Goal: Information Seeking & Learning: Learn about a topic

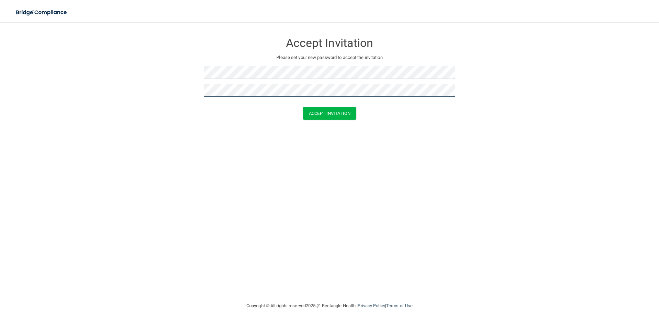
click at [303, 107] on button "Accept Invitation" at bounding box center [329, 113] width 53 height 13
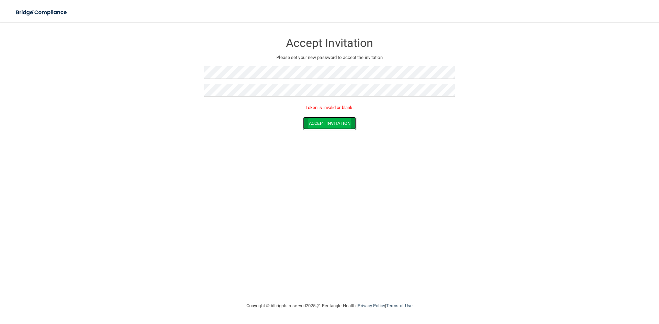
click at [317, 123] on button "Accept Invitation" at bounding box center [329, 123] width 53 height 13
click at [332, 141] on div "Accept Invitation Please set your new password to accept the invitation Accept …" at bounding box center [330, 162] width 632 height 266
click at [332, 112] on button "Accept Invitation" at bounding box center [329, 113] width 53 height 13
click at [317, 130] on div "Accept Invitation Please set your new password to accept the invitation Accept …" at bounding box center [330, 162] width 632 height 266
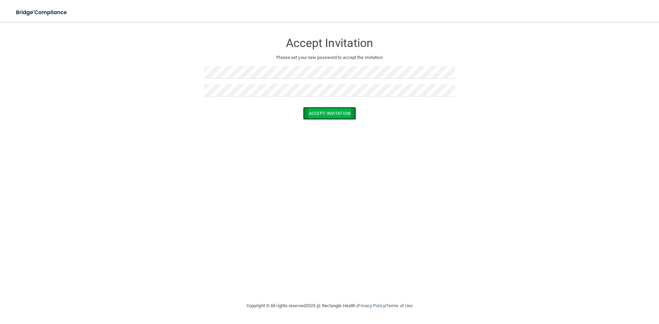
click at [324, 112] on button "Accept Invitation" at bounding box center [329, 113] width 53 height 13
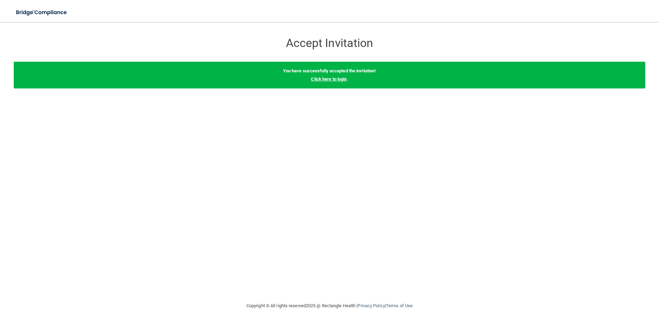
click at [336, 80] on link "Click here to login" at bounding box center [329, 79] width 36 height 5
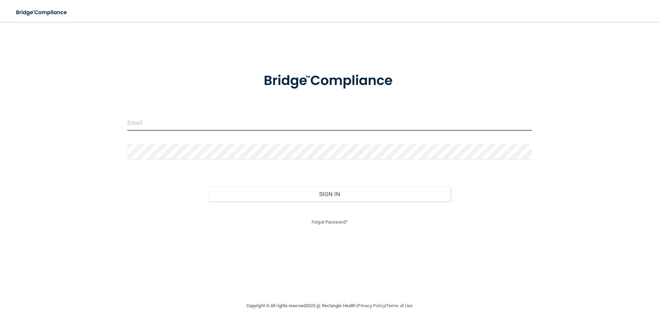
click at [184, 122] on input "email" at bounding box center [329, 122] width 404 height 15
type input "[EMAIL_ADDRESS][DOMAIN_NAME]"
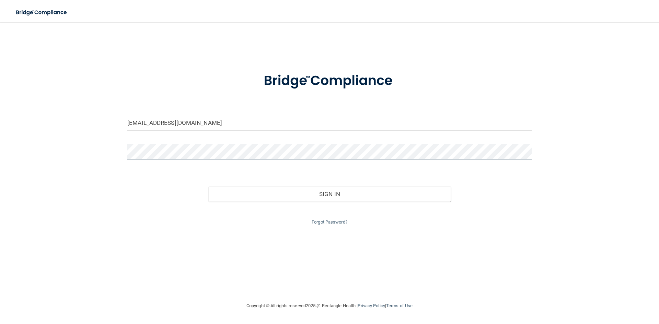
click at [208, 187] on button "Sign In" at bounding box center [329, 194] width 243 height 15
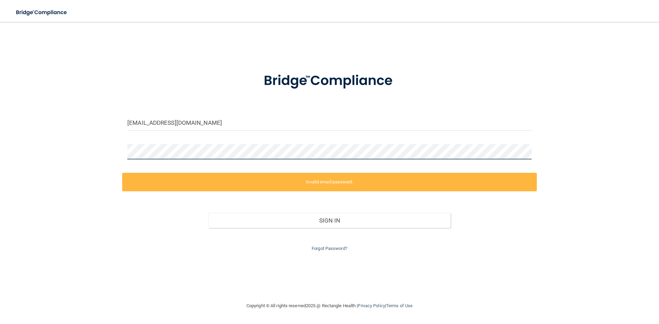
click at [43, 144] on div "m.kengin@yahoo.com Invalid email/password. You don't have permission to access …" at bounding box center [330, 162] width 632 height 266
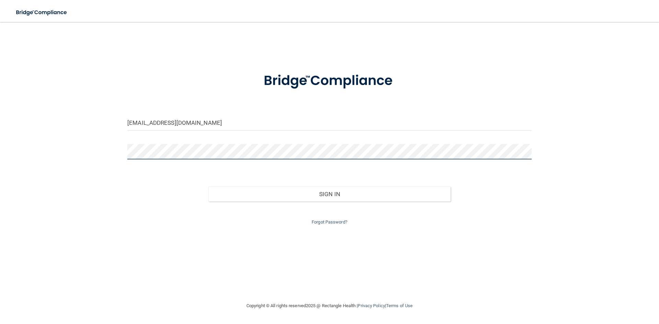
click at [208, 187] on button "Sign In" at bounding box center [329, 194] width 243 height 15
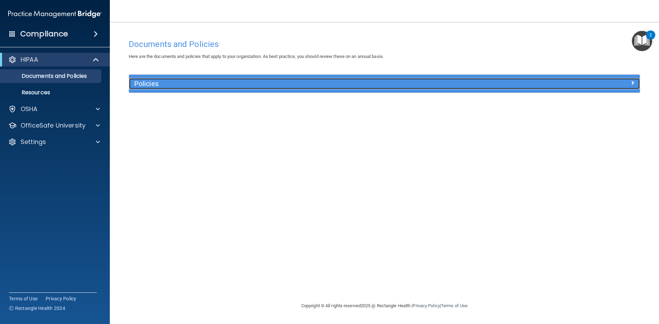
click at [155, 81] on h5 "Policies" at bounding box center [320, 84] width 373 height 8
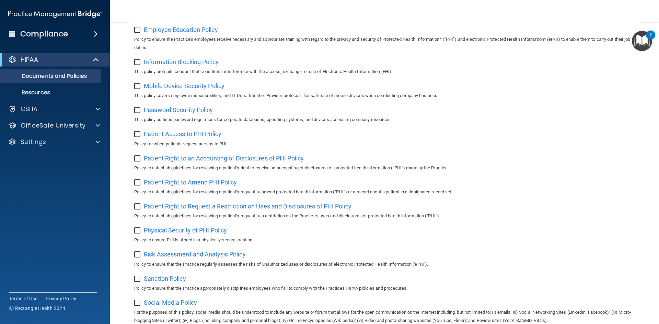
scroll to position [193, 0]
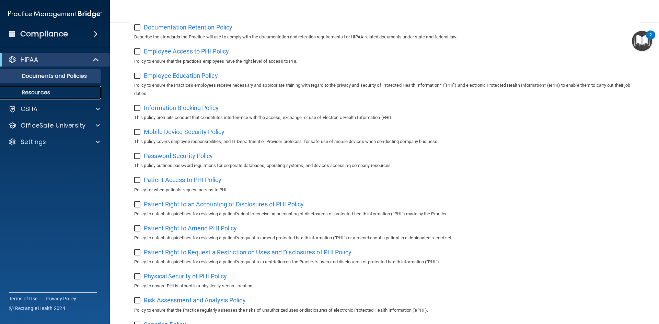
click at [53, 88] on link "Resources" at bounding box center [47, 93] width 108 height 14
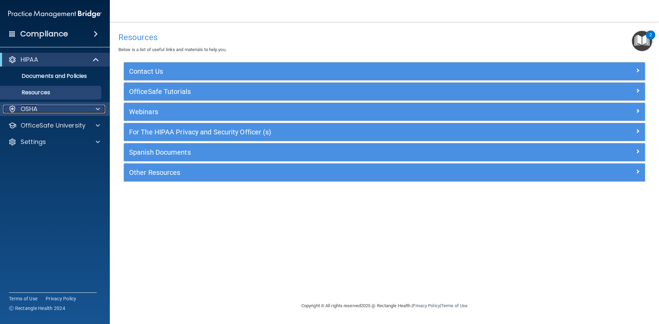
click at [51, 107] on div "OSHA" at bounding box center [45, 109] width 85 height 8
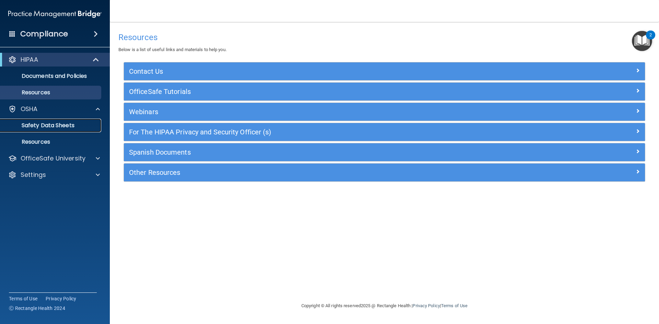
click at [61, 126] on p "Safety Data Sheets" at bounding box center [51, 125] width 94 height 7
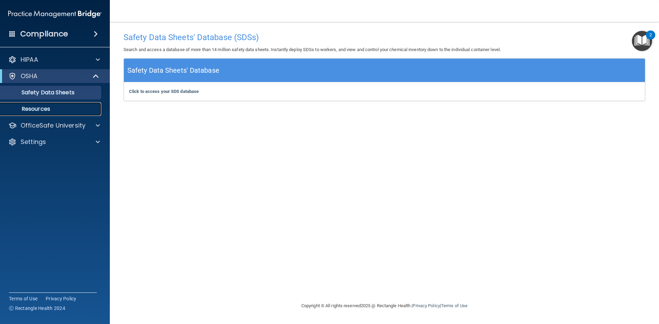
click at [45, 110] on p "Resources" at bounding box center [51, 109] width 94 height 7
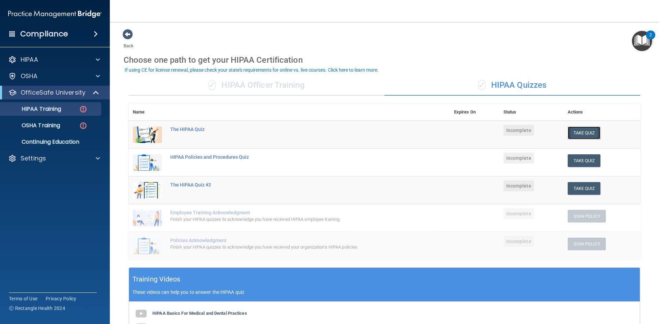
click at [583, 133] on button "Take Quiz" at bounding box center [584, 133] width 33 height 13
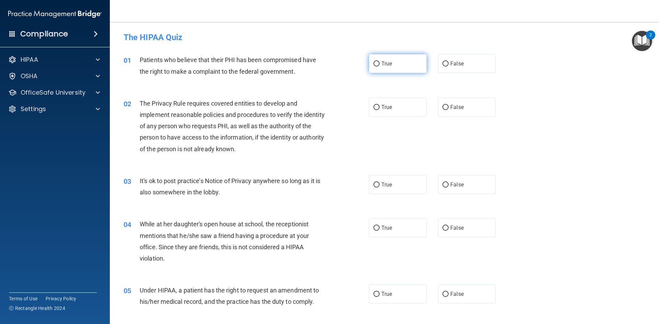
click at [377, 64] on input "True" at bounding box center [377, 63] width 6 height 5
radio input "true"
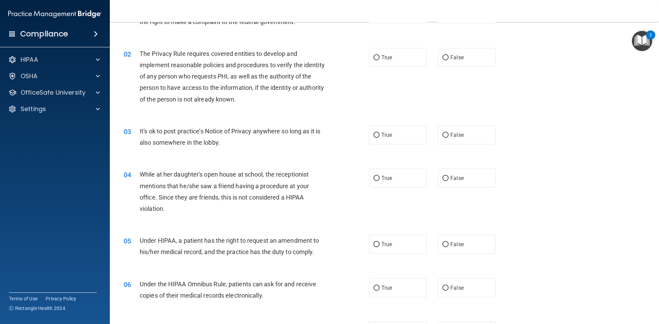
scroll to position [34, 0]
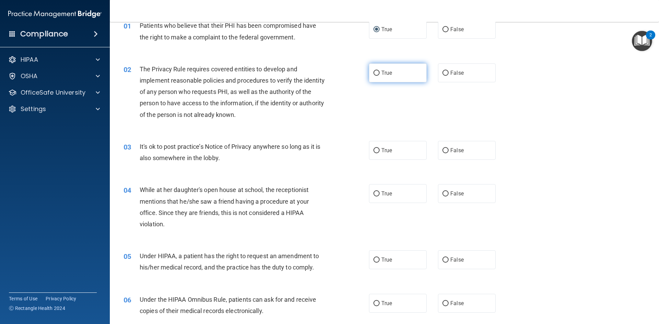
click at [376, 73] on input "True" at bounding box center [377, 73] width 6 height 5
radio input "true"
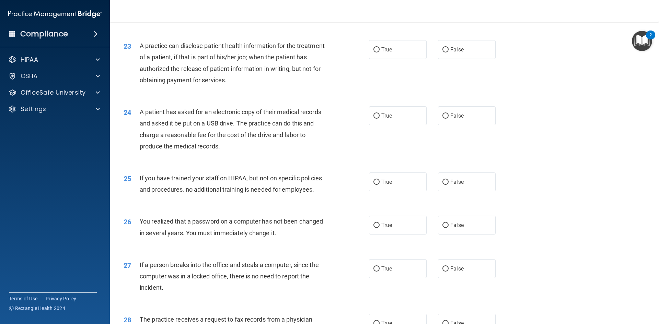
scroll to position [1300, 0]
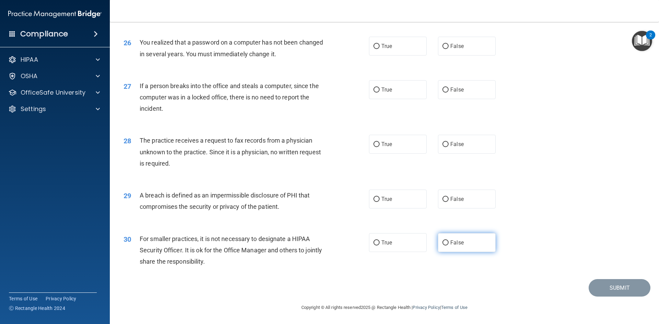
click at [452, 242] on span "False" at bounding box center [456, 243] width 13 height 7
click at [449, 242] on input "False" at bounding box center [446, 243] width 6 height 5
radio input "true"
click at [395, 205] on label "True" at bounding box center [398, 199] width 58 height 19
click at [380, 202] on input "True" at bounding box center [377, 199] width 6 height 5
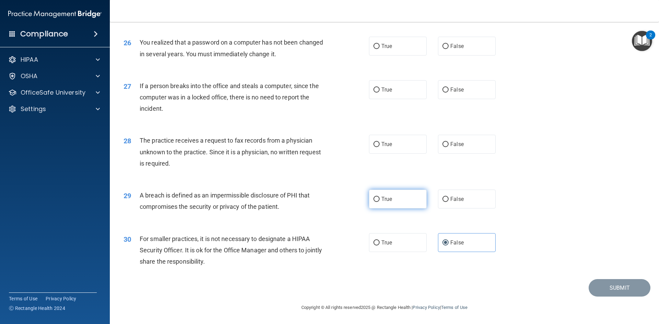
radio input "true"
click at [458, 150] on label "False" at bounding box center [467, 144] width 58 height 19
click at [449, 147] on input "False" at bounding box center [446, 144] width 6 height 5
radio input "true"
click at [470, 87] on label "False" at bounding box center [467, 89] width 58 height 19
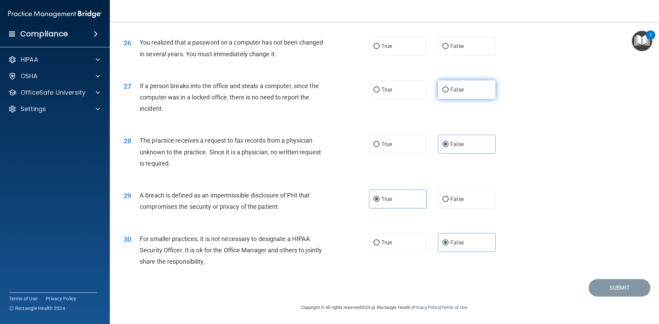
click at [449, 88] on input "False" at bounding box center [446, 90] width 6 height 5
radio input "true"
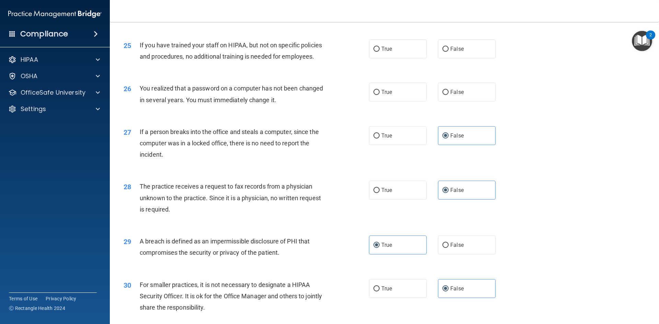
scroll to position [1197, 0]
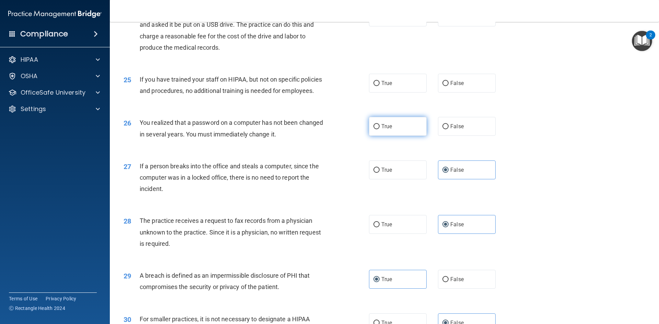
click at [385, 130] on span "True" at bounding box center [386, 126] width 11 height 7
click at [380, 129] on input "True" at bounding box center [377, 126] width 6 height 5
radio input "true"
click at [446, 93] on label "False" at bounding box center [467, 83] width 58 height 19
click at [446, 86] on input "False" at bounding box center [446, 83] width 6 height 5
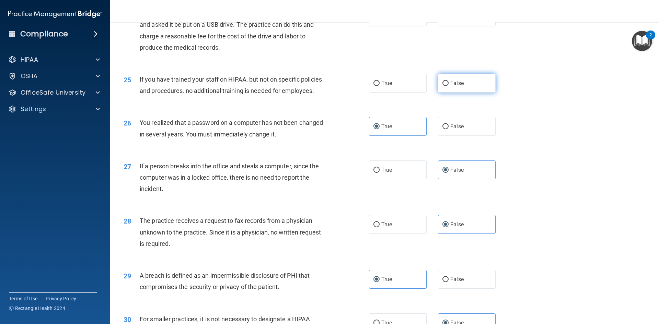
radio input "true"
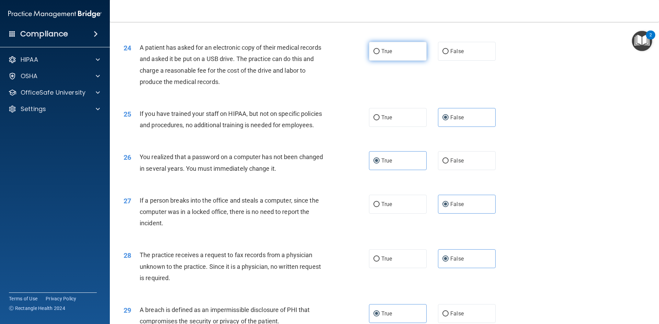
click at [393, 61] on label "True" at bounding box center [398, 51] width 58 height 19
click at [380, 54] on input "True" at bounding box center [377, 51] width 6 height 5
radio input "true"
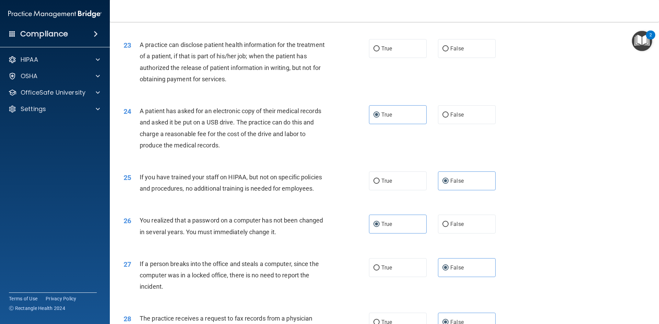
scroll to position [1094, 0]
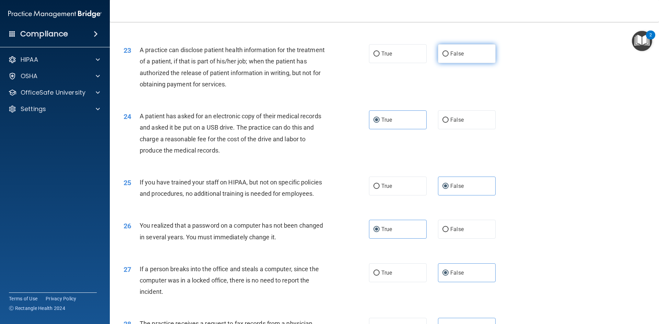
click at [457, 57] on span "False" at bounding box center [456, 53] width 13 height 7
click at [449, 57] on input "False" at bounding box center [446, 53] width 6 height 5
radio input "true"
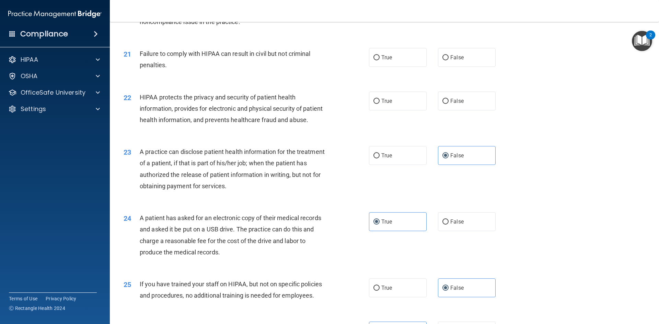
scroll to position [991, 0]
click at [409, 112] on label "True" at bounding box center [398, 102] width 58 height 19
click at [380, 105] on input "True" at bounding box center [377, 102] width 6 height 5
radio input "true"
click at [450, 62] on span "False" at bounding box center [456, 58] width 13 height 7
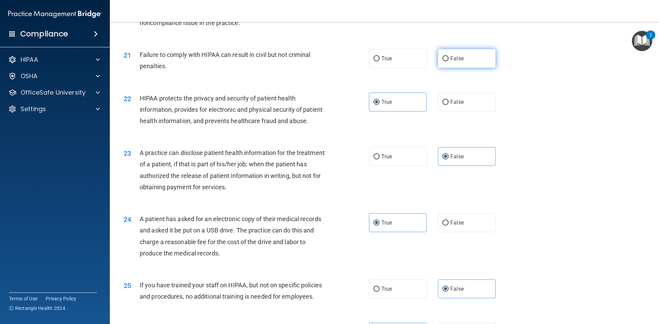
click at [449, 61] on input "False" at bounding box center [446, 58] width 6 height 5
radio input "true"
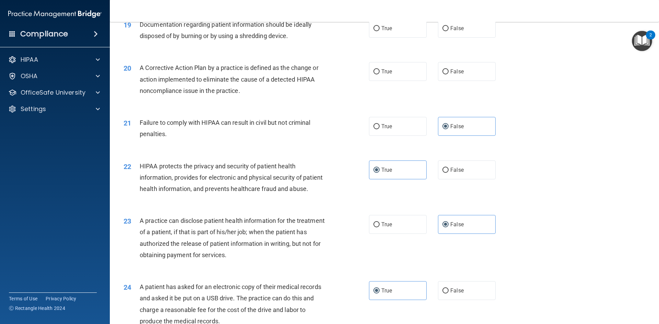
scroll to position [923, 0]
click at [389, 76] on span "True" at bounding box center [386, 72] width 11 height 7
click at [380, 75] on input "True" at bounding box center [377, 72] width 6 height 5
radio input "true"
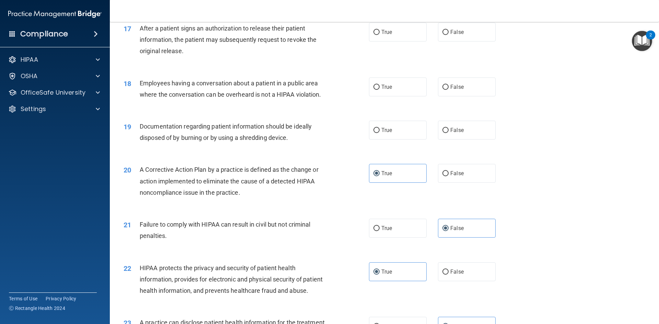
scroll to position [820, 0]
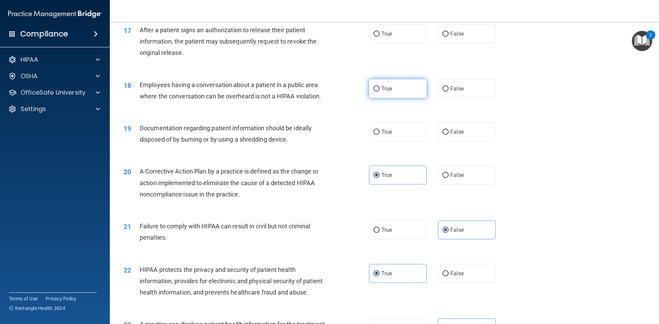
click at [409, 98] on label "True" at bounding box center [398, 88] width 58 height 19
click at [380, 92] on input "True" at bounding box center [377, 89] width 6 height 5
radio input "true"
click at [404, 136] on label "True" at bounding box center [398, 132] width 58 height 19
click at [380, 135] on input "True" at bounding box center [377, 132] width 6 height 5
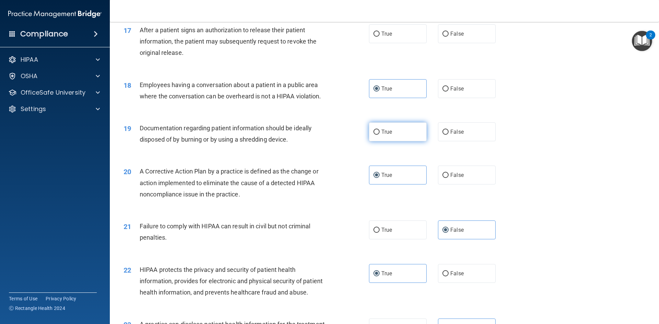
radio input "true"
click at [452, 98] on label "False" at bounding box center [467, 88] width 58 height 19
click at [449, 92] on input "False" at bounding box center [446, 89] width 6 height 5
radio input "true"
radio input "false"
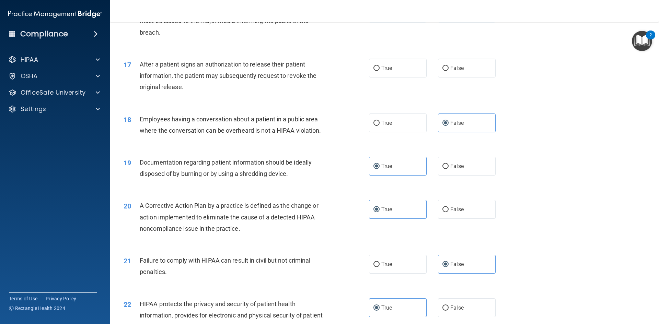
scroll to position [751, 0]
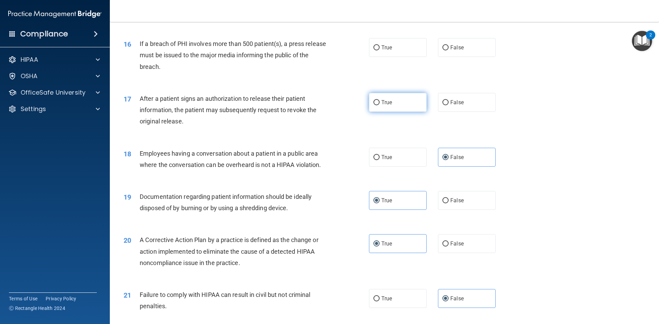
click at [401, 110] on label "True" at bounding box center [398, 102] width 58 height 19
click at [380, 105] on input "True" at bounding box center [377, 102] width 6 height 5
radio input "true"
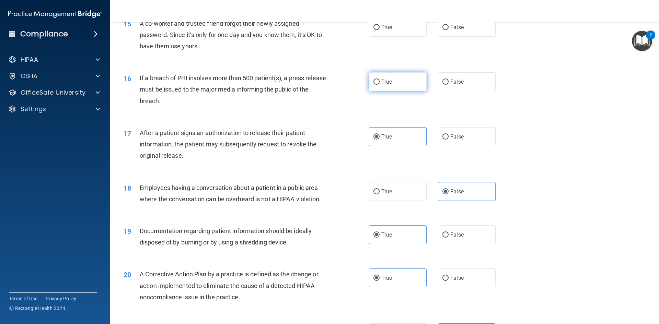
click at [369, 91] on label "True" at bounding box center [398, 81] width 58 height 19
click at [374, 85] on input "True" at bounding box center [377, 82] width 6 height 5
radio input "true"
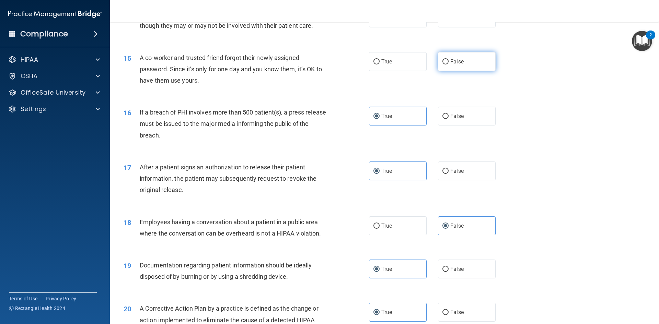
scroll to position [648, 0]
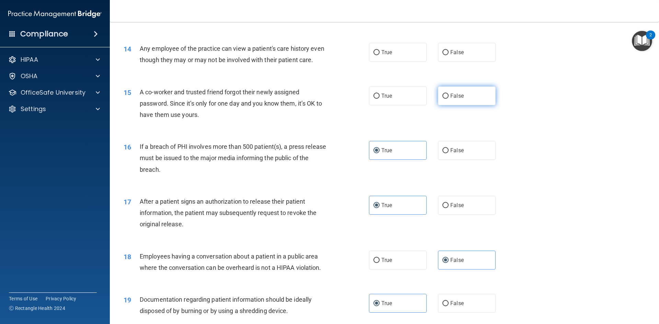
click at [459, 99] on span "False" at bounding box center [456, 96] width 13 height 7
click at [449, 99] on input "False" at bounding box center [446, 96] width 6 height 5
radio input "true"
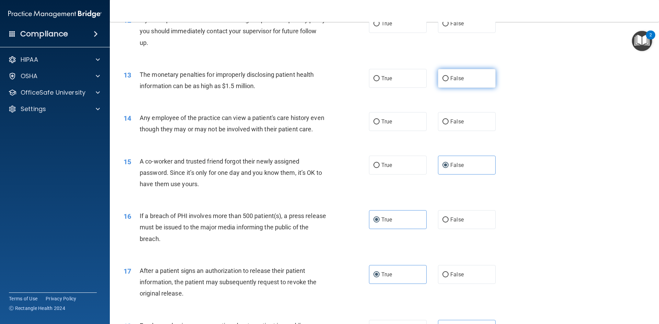
scroll to position [545, 0]
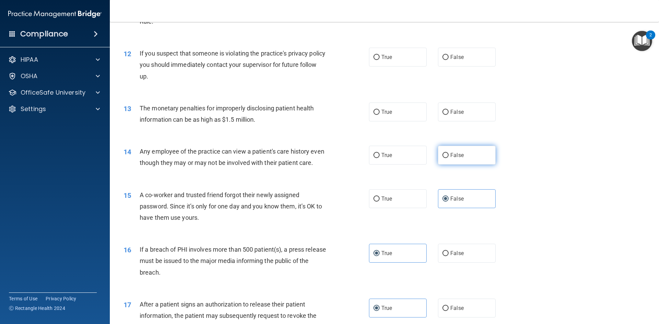
click at [452, 154] on span "False" at bounding box center [456, 155] width 13 height 7
click at [449, 154] on input "False" at bounding box center [446, 155] width 6 height 5
radio input "true"
click at [398, 113] on label "True" at bounding box center [398, 112] width 58 height 19
click at [380, 113] on input "True" at bounding box center [377, 112] width 6 height 5
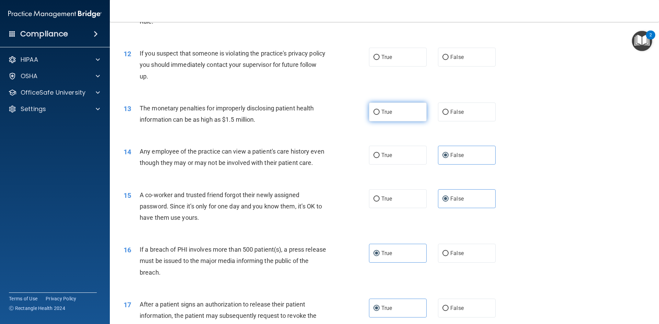
radio input "true"
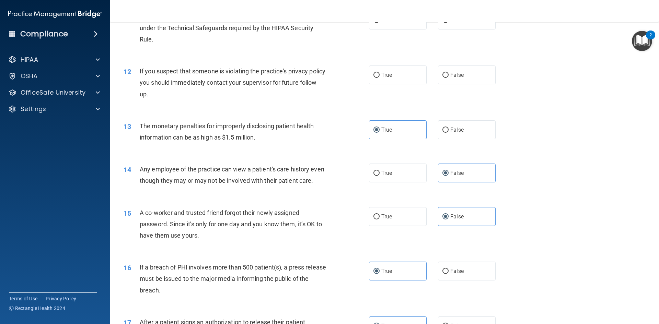
scroll to position [511, 0]
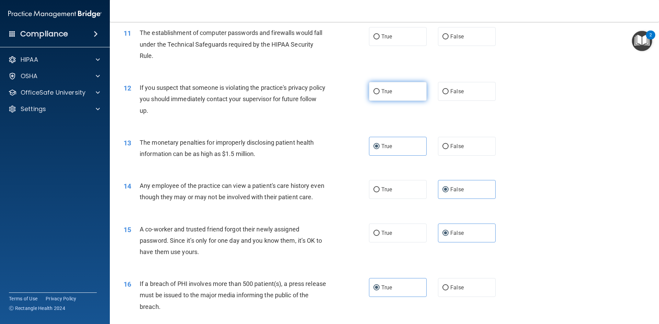
click at [392, 93] on label "True" at bounding box center [398, 91] width 58 height 19
click at [380, 93] on input "True" at bounding box center [377, 91] width 6 height 5
radio input "true"
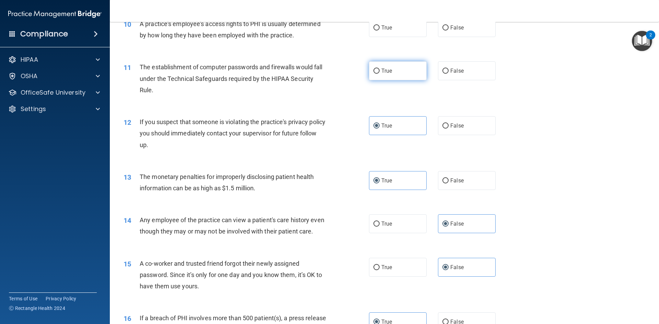
click at [387, 72] on span "True" at bounding box center [386, 71] width 11 height 7
click at [380, 72] on input "True" at bounding box center [377, 71] width 6 height 5
radio input "true"
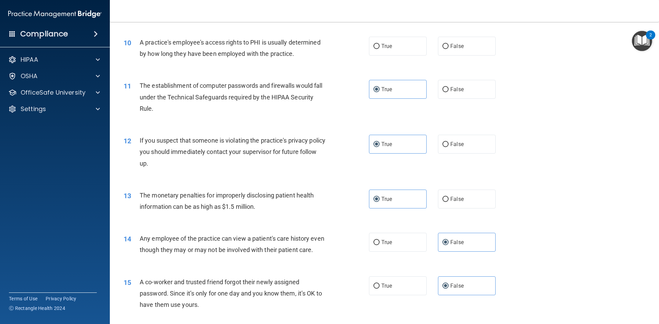
scroll to position [408, 0]
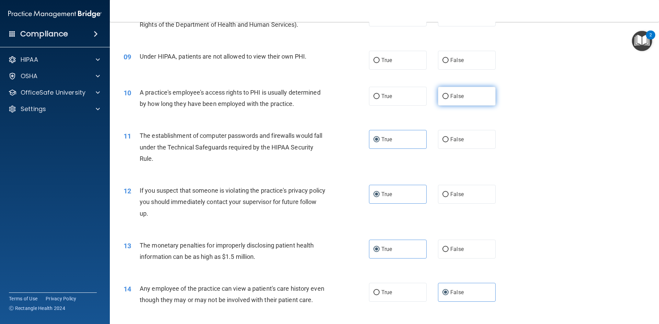
click at [444, 99] on input "False" at bounding box center [446, 96] width 6 height 5
radio input "true"
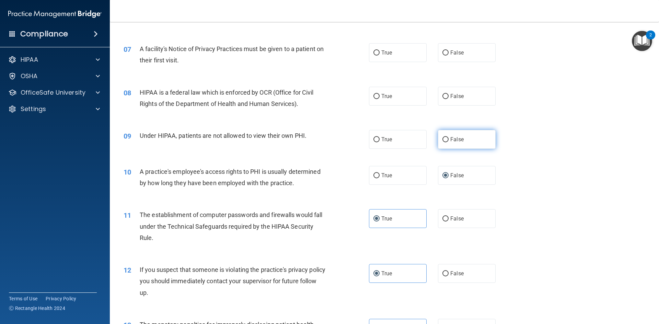
scroll to position [305, 0]
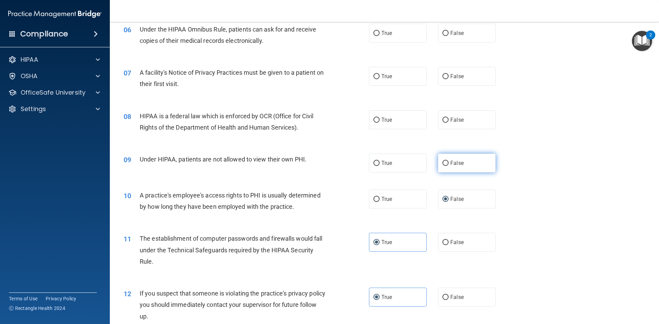
click at [466, 165] on label "False" at bounding box center [467, 163] width 58 height 19
click at [449, 165] on input "False" at bounding box center [446, 163] width 6 height 5
radio input "true"
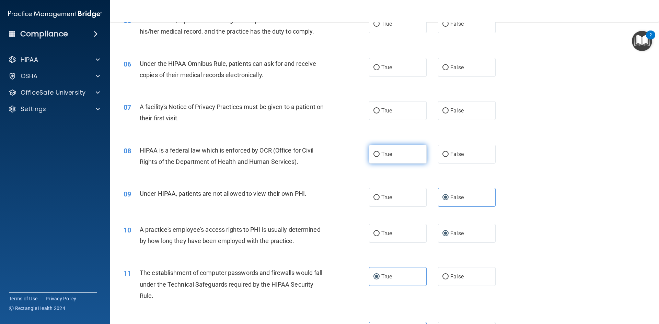
click at [397, 155] on label "True" at bounding box center [398, 154] width 58 height 19
click at [380, 155] on input "True" at bounding box center [377, 154] width 6 height 5
radio input "true"
click at [397, 115] on label "True" at bounding box center [398, 110] width 58 height 19
click at [380, 114] on input "True" at bounding box center [377, 110] width 6 height 5
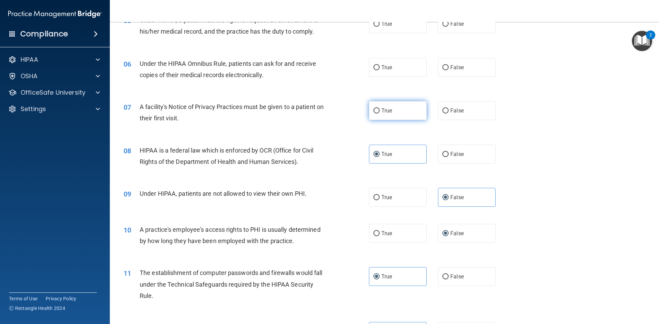
radio input "true"
click at [397, 76] on label "True" at bounding box center [398, 67] width 58 height 19
click at [380, 70] on input "True" at bounding box center [377, 67] width 6 height 5
radio input "true"
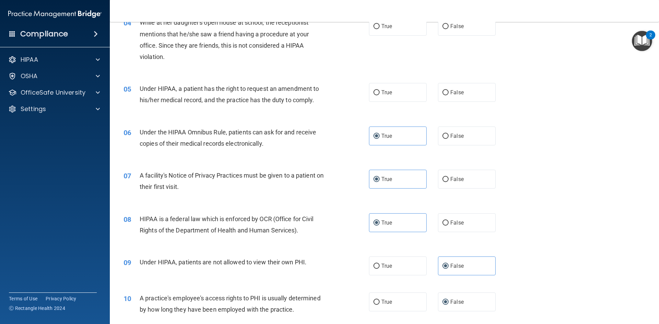
scroll to position [168, 0]
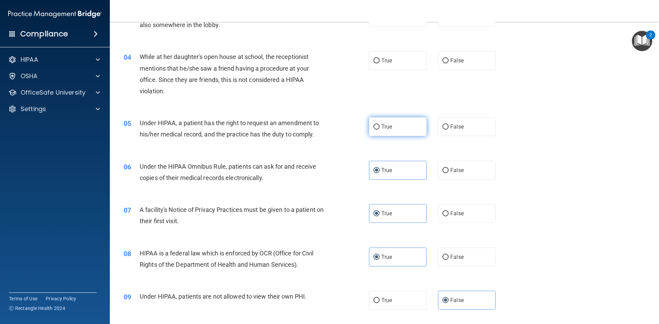
click at [403, 125] on label "True" at bounding box center [398, 126] width 58 height 19
click at [380, 125] on input "True" at bounding box center [377, 127] width 6 height 5
radio input "true"
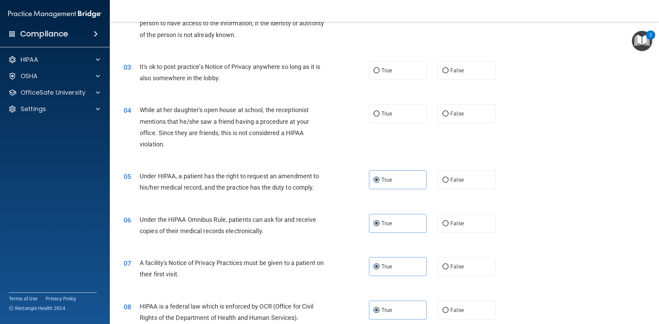
scroll to position [99, 0]
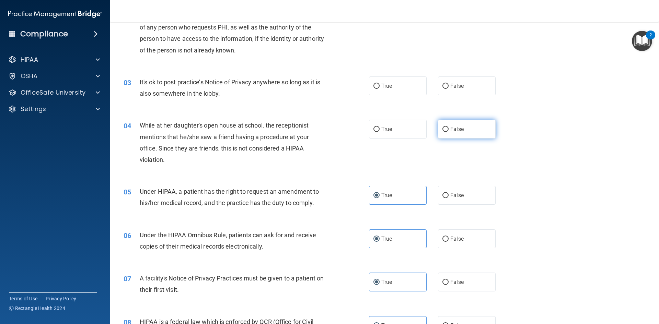
click at [461, 128] on label "False" at bounding box center [467, 129] width 58 height 19
click at [449, 128] on input "False" at bounding box center [446, 129] width 6 height 5
radio input "true"
click at [407, 92] on label "True" at bounding box center [398, 86] width 58 height 19
click at [380, 89] on input "True" at bounding box center [377, 86] width 6 height 5
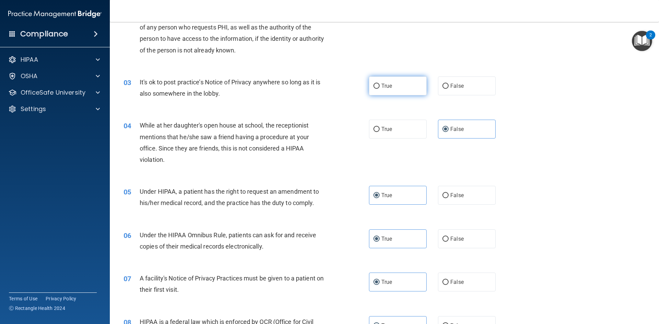
radio input "true"
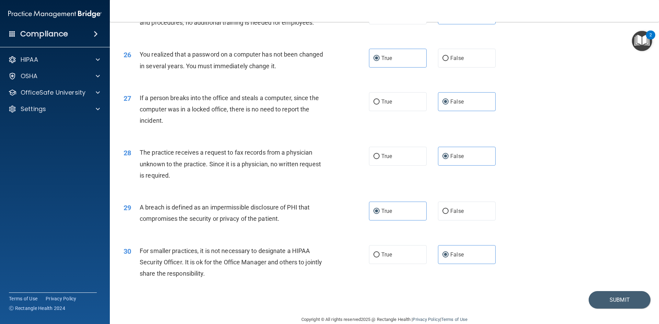
scroll to position [1300, 0]
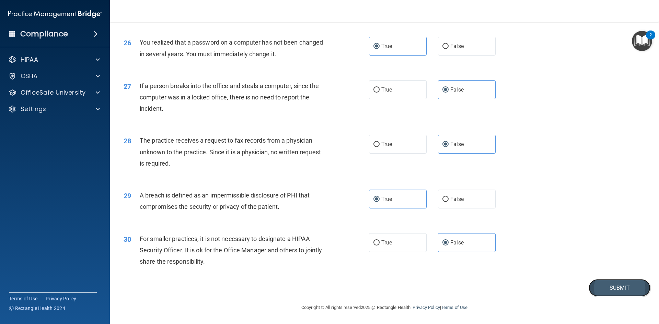
click at [600, 284] on button "Submit" at bounding box center [620, 288] width 62 height 18
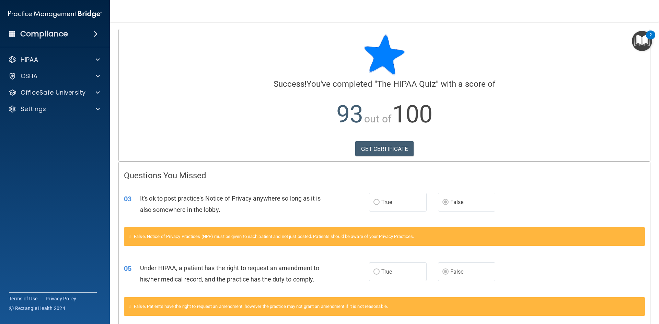
scroll to position [33, 0]
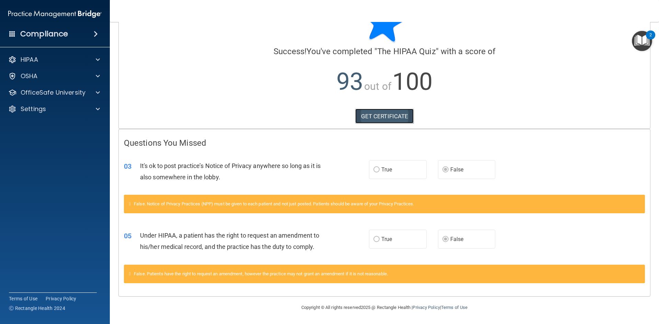
click at [394, 115] on link "GET CERTIFICATE" at bounding box center [384, 116] width 59 height 15
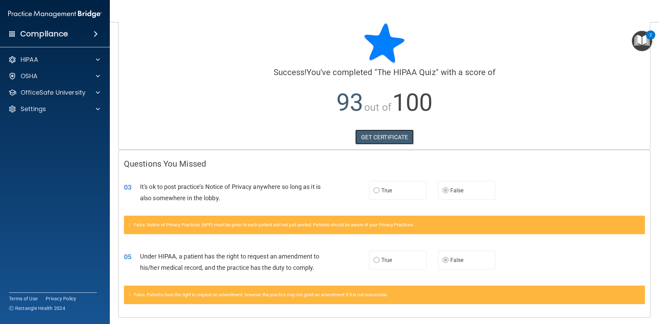
scroll to position [0, 0]
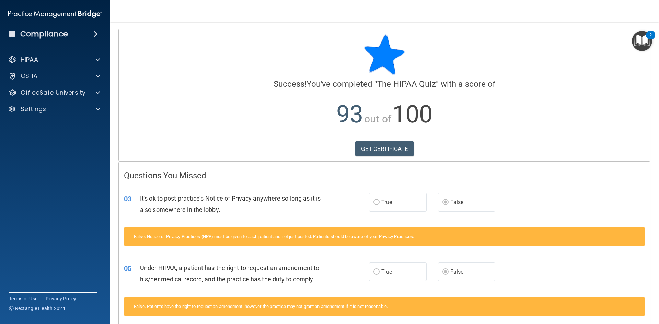
click at [637, 38] on img "Open Resource Center, 2 new notifications" at bounding box center [642, 41] width 20 height 20
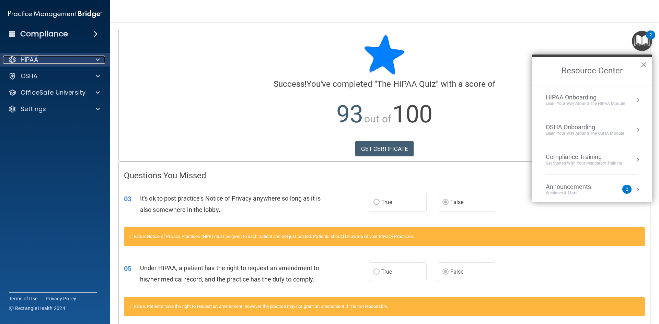
click at [89, 60] on div at bounding box center [96, 60] width 17 height 8
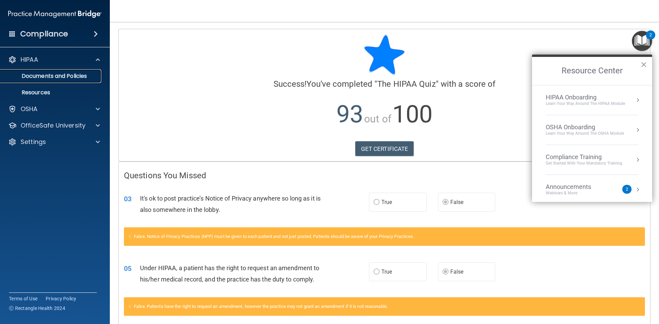
click at [86, 76] on p "Documents and Policies" at bounding box center [51, 76] width 94 height 7
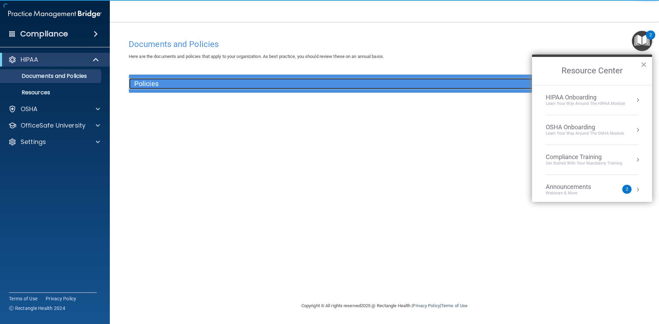
click at [161, 85] on h5 "Policies" at bounding box center [320, 84] width 373 height 8
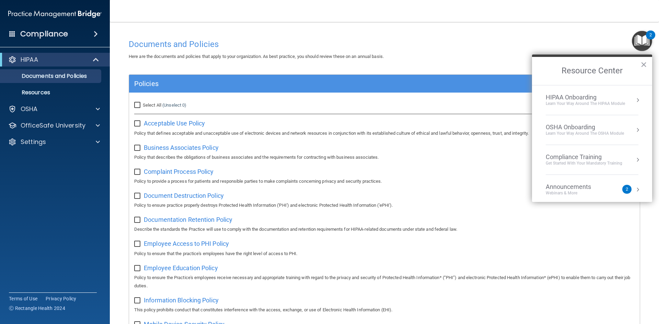
click at [606, 98] on div "HIPAA Onboarding" at bounding box center [585, 98] width 79 height 8
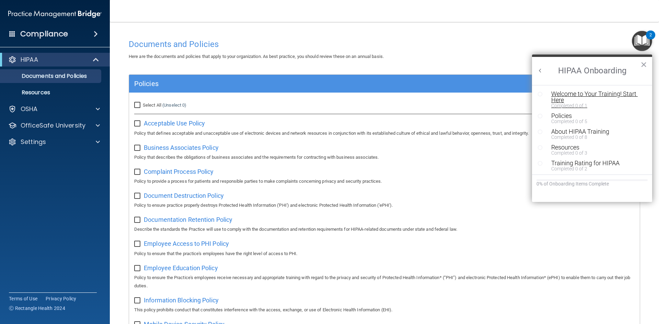
scroll to position [1, 0]
click at [573, 96] on div "Welcome to Your Training! Start Here" at bounding box center [594, 96] width 87 height 12
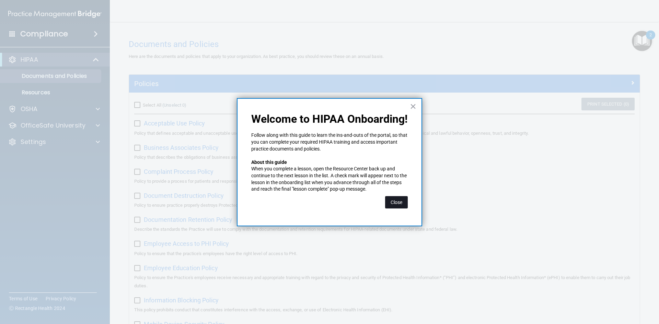
click at [403, 203] on button "Close" at bounding box center [396, 202] width 23 height 12
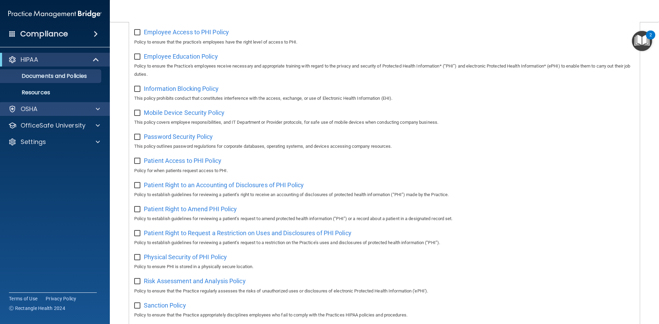
scroll to position [206, 0]
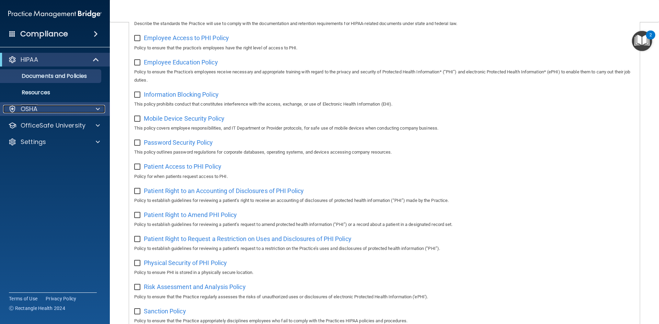
click at [92, 109] on div at bounding box center [96, 109] width 17 height 8
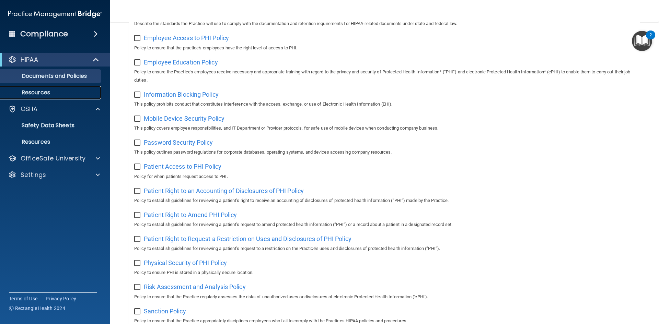
click at [58, 93] on p "Resources" at bounding box center [51, 92] width 94 height 7
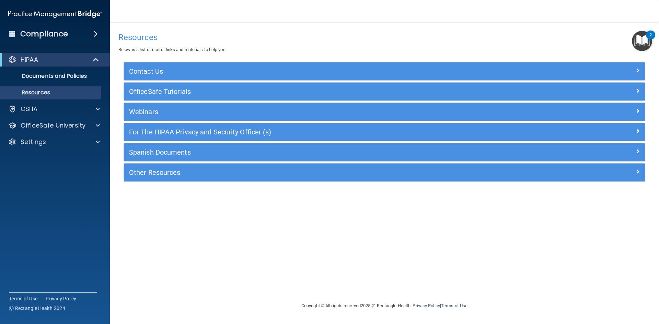
click at [94, 35] on span at bounding box center [96, 34] width 4 height 8
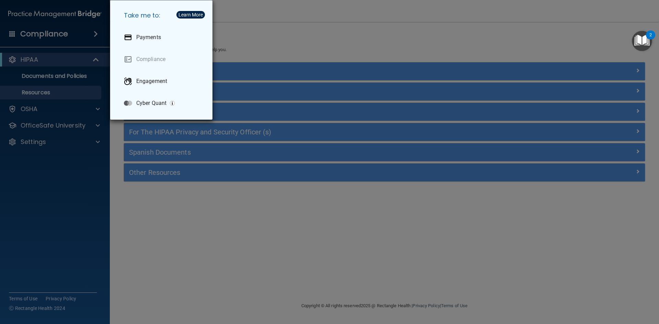
click at [280, 30] on div "Take me to: Payments Compliance Engagement Cyber Quant" at bounding box center [329, 162] width 659 height 324
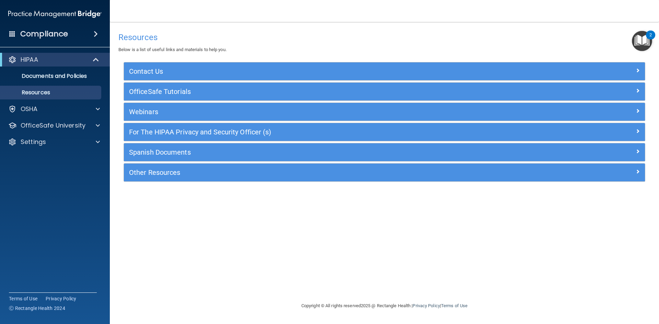
click at [648, 41] on img "Open Resource Center, 2 new notifications" at bounding box center [642, 41] width 20 height 20
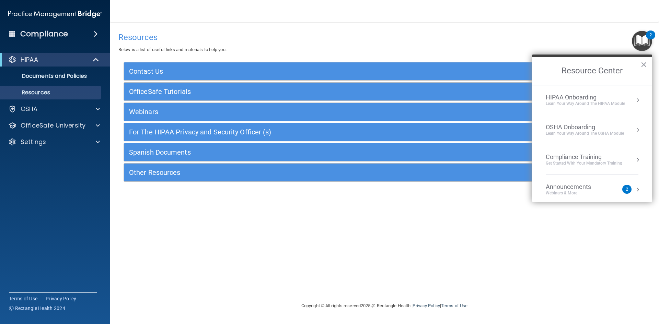
click at [571, 129] on div "OSHA Onboarding" at bounding box center [585, 128] width 78 height 8
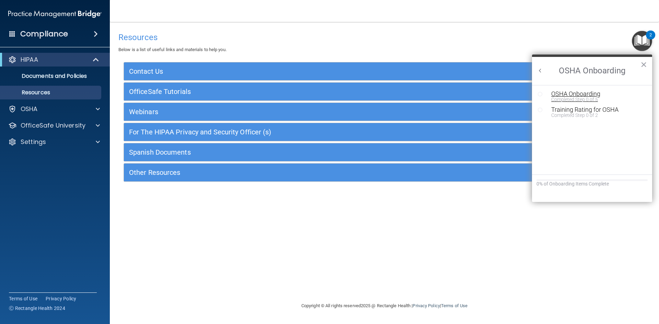
click at [583, 97] on div "Completed Step 0 of 5" at bounding box center [597, 99] width 92 height 5
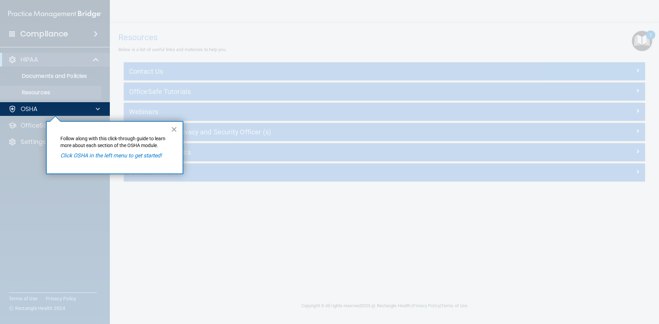
click at [102, 155] on em "Click OSHA in the left menu to get started!" at bounding box center [110, 155] width 101 height 7
click at [174, 129] on button "×" at bounding box center [174, 129] width 7 height 11
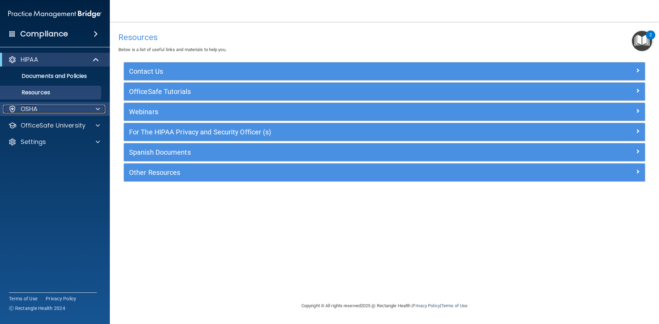
click at [71, 113] on div "OSHA" at bounding box center [45, 109] width 85 height 8
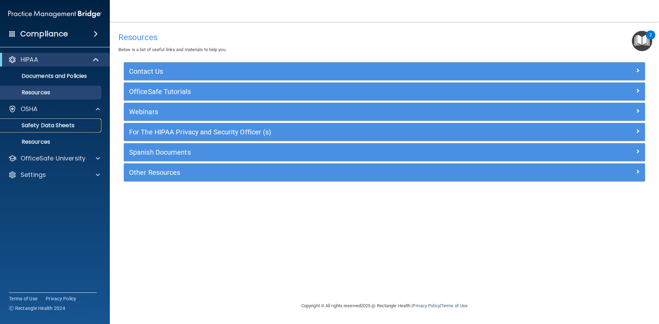
click at [56, 127] on p "Safety Data Sheets" at bounding box center [51, 125] width 94 height 7
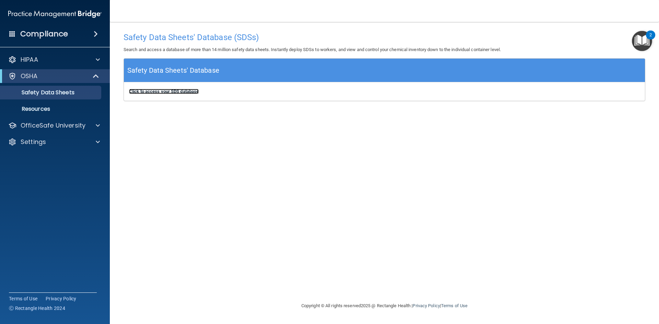
click at [171, 92] on b "Click to access your SDS database" at bounding box center [164, 91] width 70 height 5
click at [12, 73] on div at bounding box center [12, 76] width 8 height 8
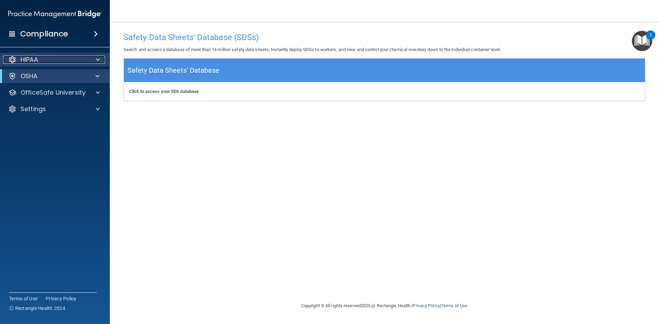
click at [16, 61] on div at bounding box center [12, 60] width 8 height 8
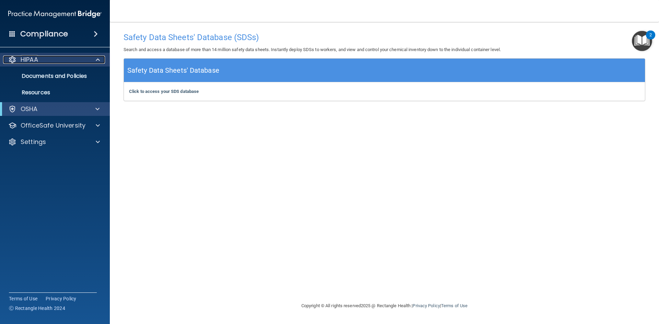
click at [101, 57] on div at bounding box center [96, 60] width 17 height 8
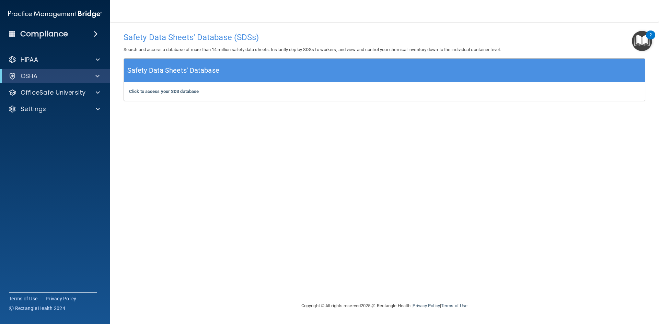
click at [88, 37] on div "Compliance" at bounding box center [55, 33] width 110 height 15
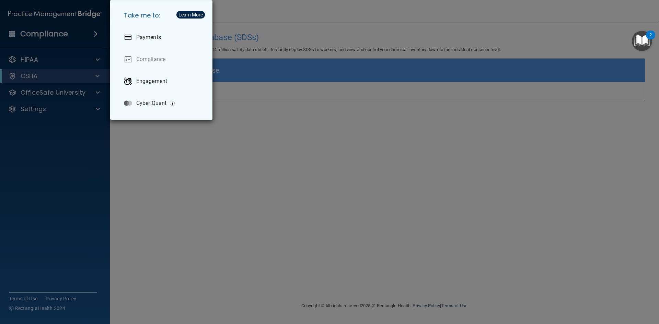
drag, startPoint x: 217, startPoint y: 195, endPoint x: 144, endPoint y: 139, distance: 91.4
click at [216, 193] on div "Take me to: Payments Compliance Engagement Cyber Quant" at bounding box center [329, 162] width 659 height 324
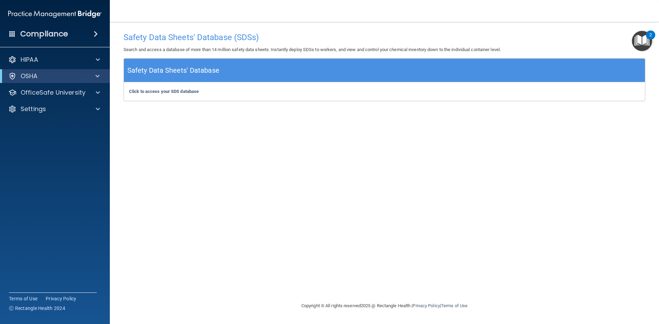
click at [16, 34] on div "Compliance" at bounding box center [55, 33] width 110 height 15
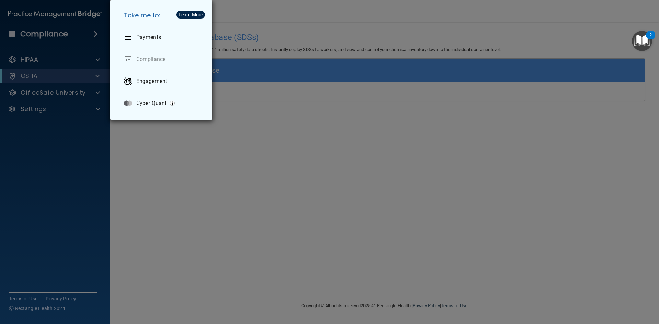
drag, startPoint x: 259, startPoint y: 188, endPoint x: 114, endPoint y: 135, distance: 155.2
click at [257, 188] on div "Take me to: Payments Compliance Engagement Cyber Quant" at bounding box center [329, 162] width 659 height 324
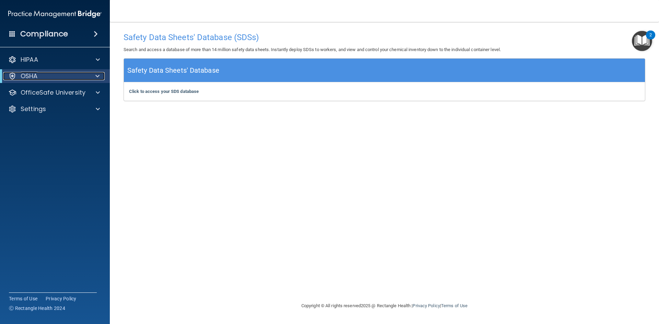
click at [36, 74] on p "OSHA" at bounding box center [29, 76] width 17 height 8
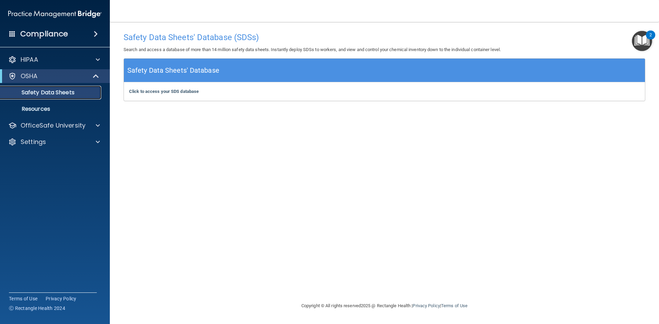
click at [36, 94] on p "Safety Data Sheets" at bounding box center [51, 92] width 94 height 7
click at [63, 130] on div "OfficeSafe University" at bounding box center [55, 126] width 110 height 14
click at [100, 127] on div at bounding box center [96, 126] width 17 height 8
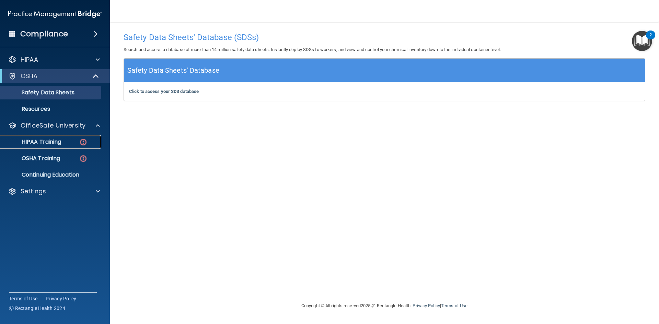
click at [66, 145] on div "HIPAA Training" at bounding box center [51, 142] width 94 height 7
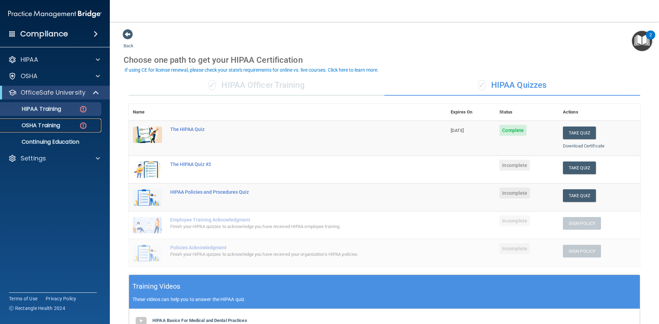
click at [53, 127] on p "OSHA Training" at bounding box center [32, 125] width 56 height 7
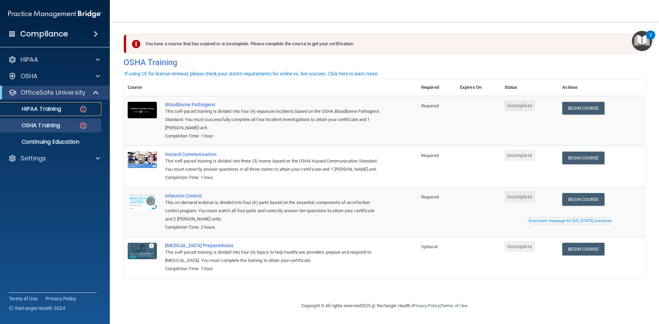
click at [46, 108] on p "HIPAA Training" at bounding box center [32, 109] width 57 height 7
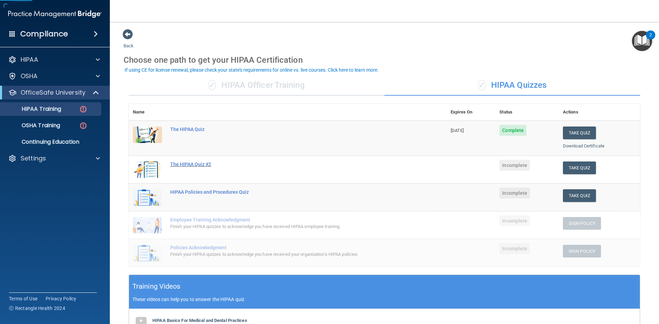
click at [198, 165] on div "The HIPAA Quiz #2" at bounding box center [291, 164] width 242 height 5
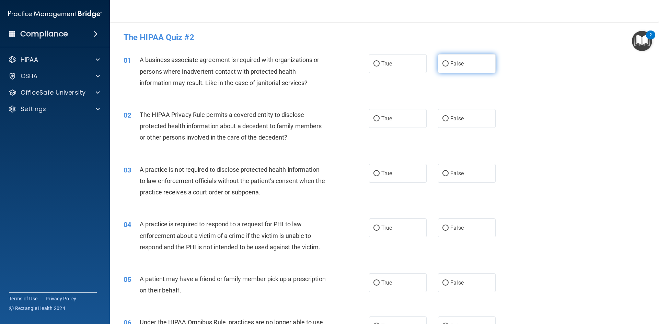
click at [443, 65] on input "False" at bounding box center [446, 63] width 6 height 5
radio input "true"
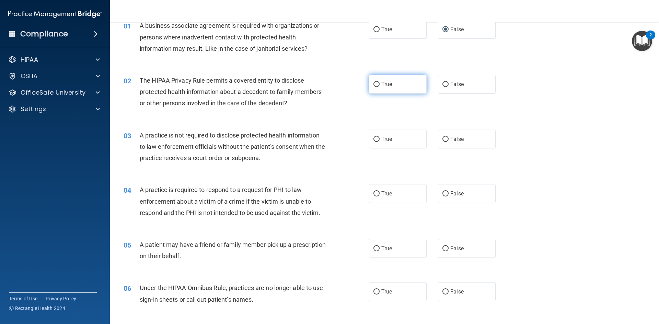
click at [394, 82] on label "True" at bounding box center [398, 84] width 58 height 19
click at [380, 82] on input "True" at bounding box center [377, 84] width 6 height 5
radio input "true"
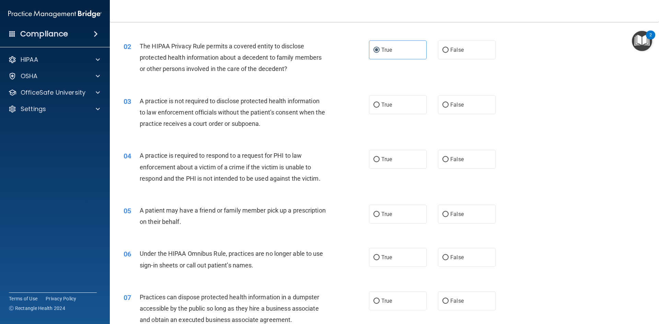
scroll to position [103, 0]
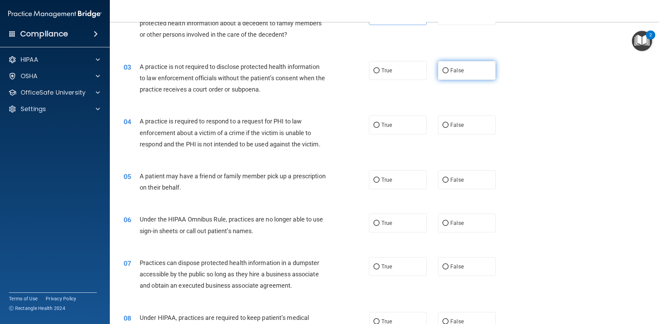
click at [449, 64] on label "False" at bounding box center [467, 70] width 58 height 19
click at [449, 68] on input "False" at bounding box center [446, 70] width 6 height 5
radio input "true"
click at [409, 120] on label "True" at bounding box center [398, 125] width 58 height 19
click at [380, 123] on input "True" at bounding box center [377, 125] width 6 height 5
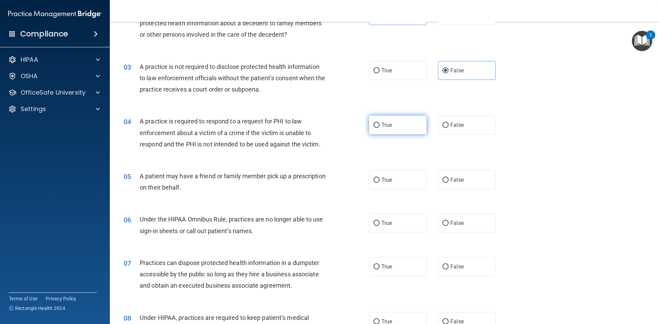
radio input "true"
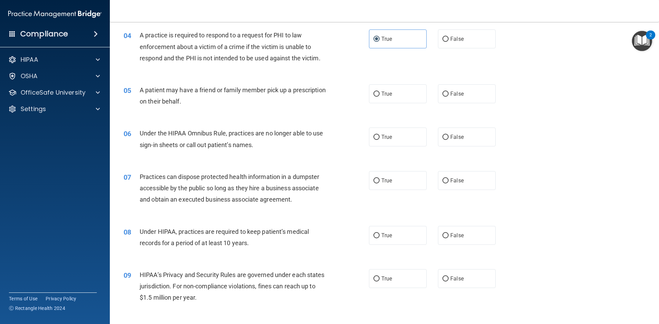
scroll to position [206, 0]
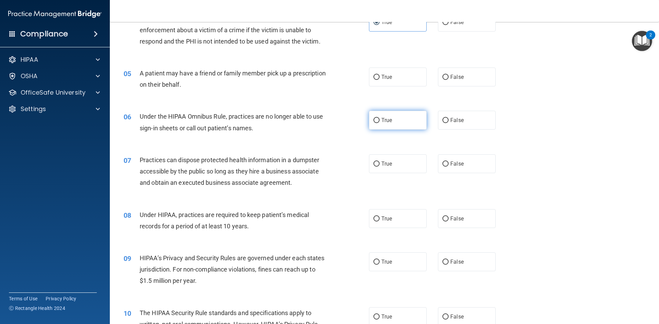
click at [398, 116] on label "True" at bounding box center [398, 120] width 58 height 19
click at [380, 118] on input "True" at bounding box center [377, 120] width 6 height 5
radio input "true"
click at [401, 76] on label "True" at bounding box center [398, 77] width 58 height 19
click at [380, 76] on input "True" at bounding box center [377, 77] width 6 height 5
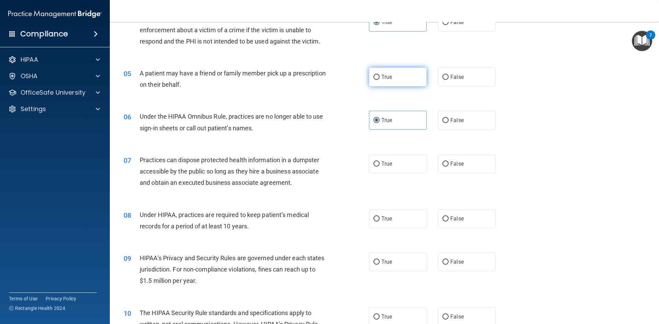
radio input "true"
click at [450, 118] on span "False" at bounding box center [456, 120] width 13 height 7
click at [449, 118] on input "False" at bounding box center [446, 120] width 6 height 5
radio input "true"
radio input "false"
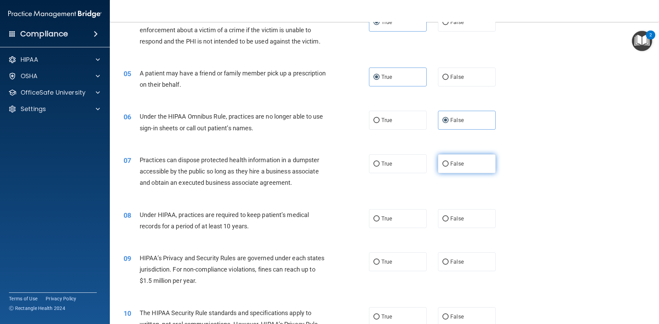
click at [450, 158] on label "False" at bounding box center [467, 163] width 58 height 19
click at [449, 162] on input "False" at bounding box center [446, 164] width 6 height 5
radio input "true"
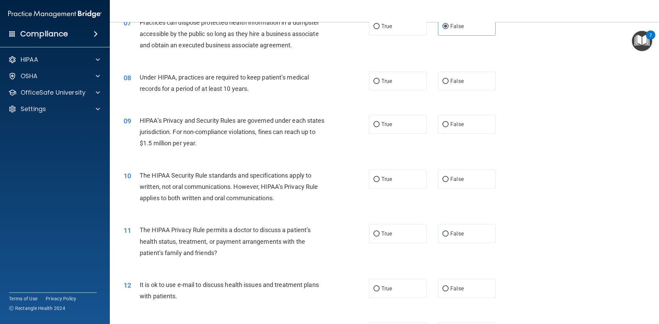
scroll to position [378, 0]
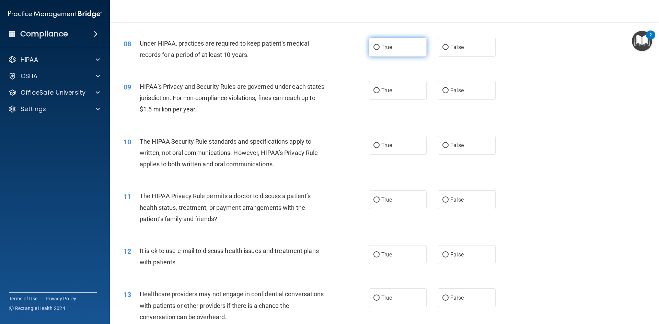
click at [412, 49] on label "True" at bounding box center [398, 47] width 58 height 19
click at [380, 49] on input "True" at bounding box center [377, 47] width 6 height 5
radio input "true"
click at [456, 47] on span "False" at bounding box center [456, 47] width 13 height 7
click at [449, 47] on input "False" at bounding box center [446, 47] width 6 height 5
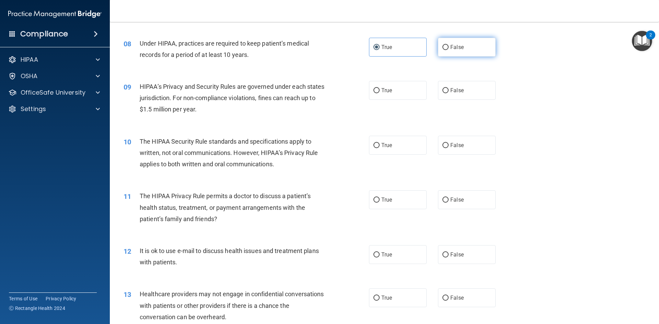
radio input "true"
radio input "false"
click at [466, 80] on div "09 HIPAA’s Privacy and Security Rules are governed under each states jurisdicti…" at bounding box center [384, 99] width 532 height 55
click at [466, 84] on label "False" at bounding box center [467, 90] width 58 height 19
click at [449, 88] on input "False" at bounding box center [446, 90] width 6 height 5
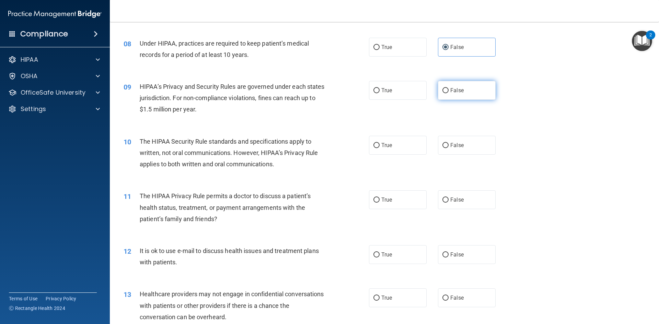
radio input "true"
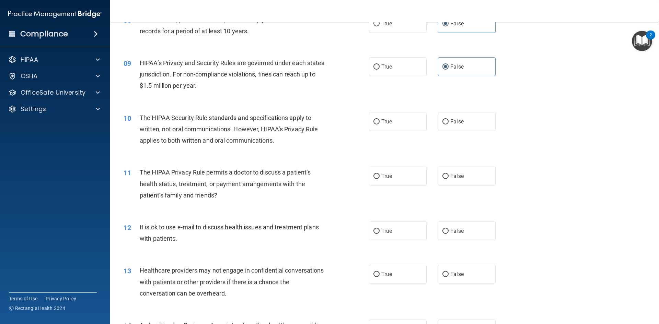
scroll to position [412, 0]
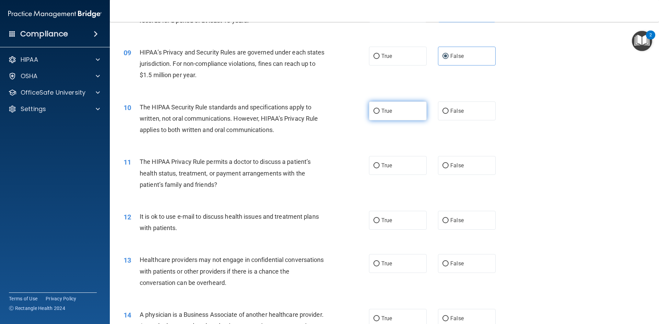
click at [381, 114] on span "True" at bounding box center [386, 111] width 11 height 7
click at [380, 114] on input "True" at bounding box center [377, 111] width 6 height 5
radio input "true"
drag, startPoint x: 452, startPoint y: 165, endPoint x: 446, endPoint y: 165, distance: 6.2
click at [451, 165] on span "False" at bounding box center [456, 165] width 13 height 7
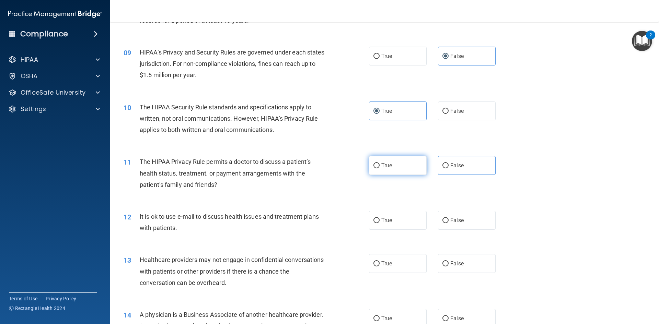
click at [411, 166] on label "True" at bounding box center [398, 165] width 58 height 19
click at [380, 166] on input "True" at bounding box center [377, 165] width 6 height 5
radio input "true"
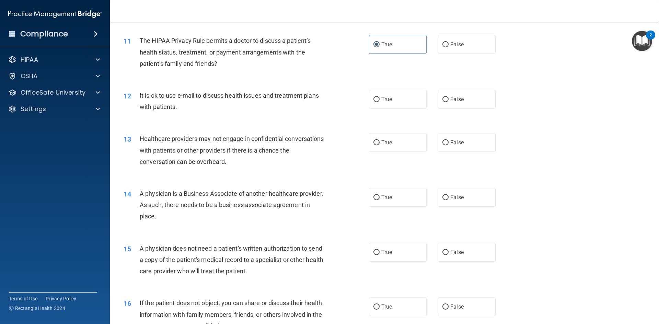
scroll to position [549, 0]
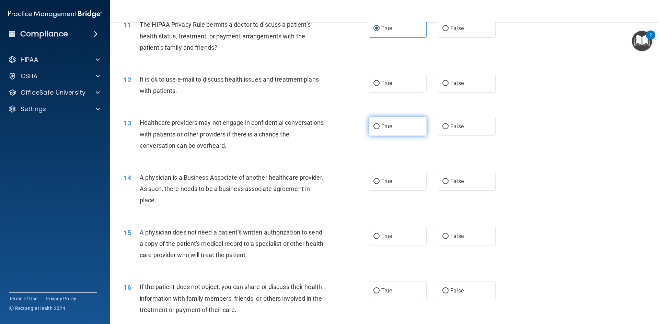
click at [388, 123] on label "True" at bounding box center [398, 126] width 58 height 19
click at [380, 124] on input "True" at bounding box center [377, 126] width 6 height 5
radio input "true"
click at [392, 92] on label "True" at bounding box center [398, 83] width 58 height 19
click at [380, 86] on input "True" at bounding box center [377, 83] width 6 height 5
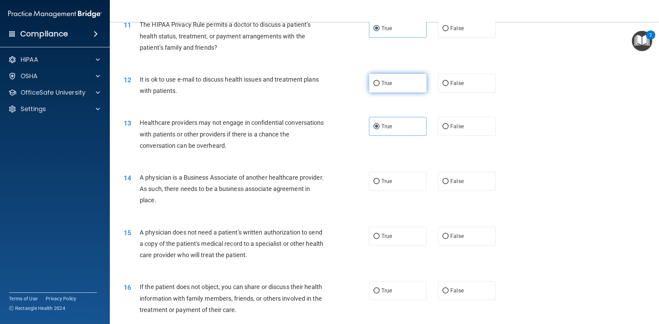
radio input "true"
click at [462, 133] on label "False" at bounding box center [467, 126] width 58 height 19
click at [449, 129] on input "False" at bounding box center [446, 126] width 6 height 5
radio input "true"
radio input "false"
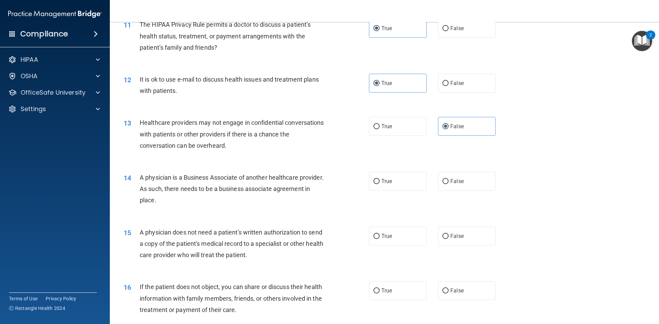
scroll to position [584, 0]
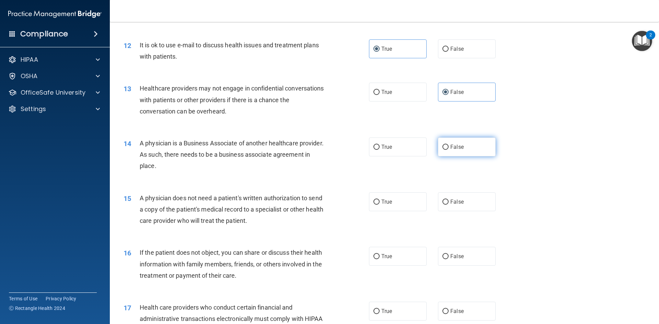
drag, startPoint x: 461, startPoint y: 148, endPoint x: 458, endPoint y: 154, distance: 6.3
click at [461, 149] on label "False" at bounding box center [467, 147] width 58 height 19
click at [449, 149] on input "False" at bounding box center [446, 147] width 6 height 5
radio input "true"
click at [394, 205] on label "True" at bounding box center [398, 202] width 58 height 19
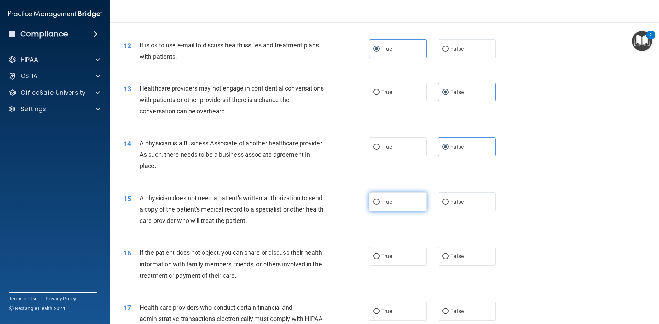
click at [380, 205] on input "True" at bounding box center [377, 202] width 6 height 5
radio input "true"
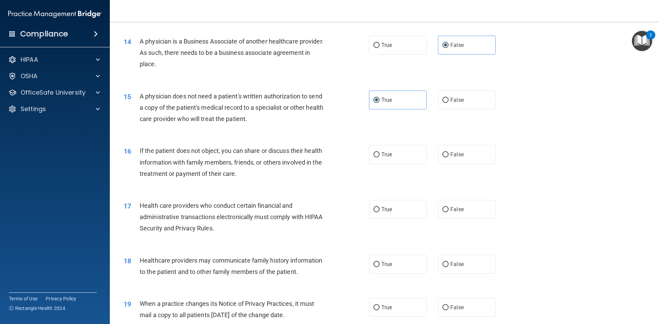
scroll to position [687, 0]
click at [407, 155] on label "True" at bounding box center [398, 153] width 58 height 19
click at [380, 155] on input "True" at bounding box center [377, 153] width 6 height 5
radio input "true"
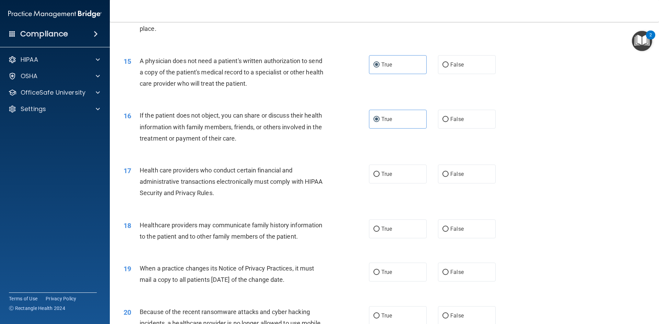
scroll to position [755, 0]
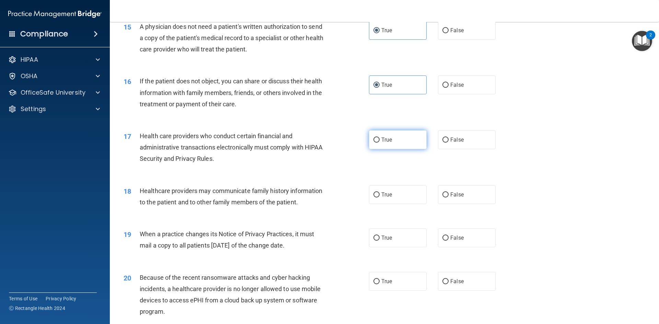
click at [381, 141] on span "True" at bounding box center [386, 140] width 11 height 7
click at [380, 141] on input "True" at bounding box center [377, 140] width 6 height 5
radio input "true"
click at [447, 193] on label "False" at bounding box center [467, 194] width 58 height 19
click at [447, 193] on input "False" at bounding box center [446, 195] width 6 height 5
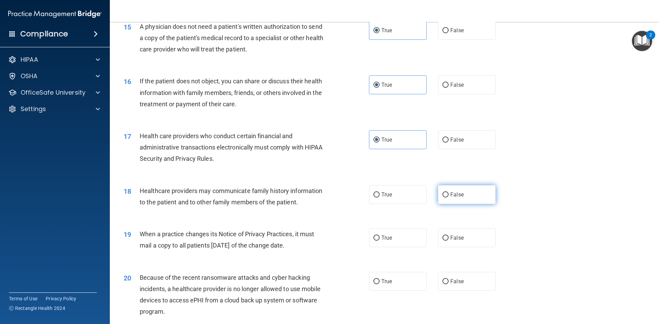
radio input "true"
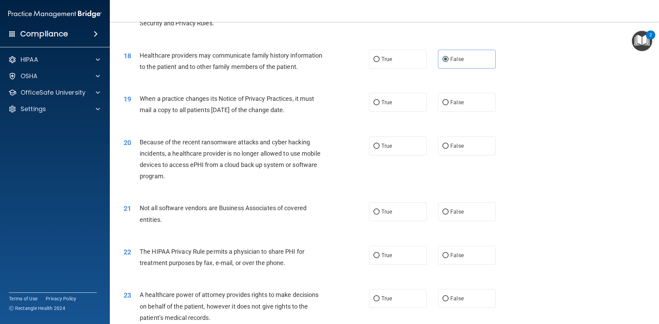
scroll to position [893, 0]
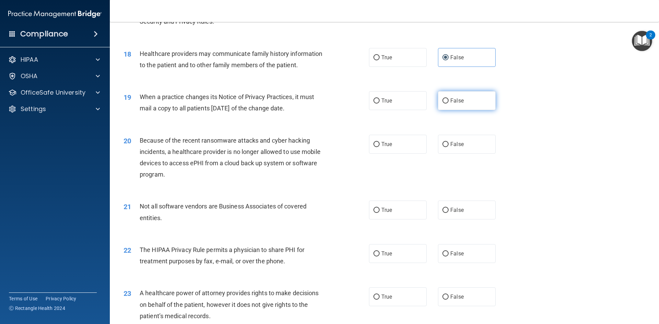
click at [456, 100] on span "False" at bounding box center [456, 100] width 13 height 7
click at [449, 100] on input "False" at bounding box center [446, 101] width 6 height 5
radio input "true"
click at [456, 146] on span "False" at bounding box center [456, 144] width 13 height 7
click at [449, 146] on input "False" at bounding box center [446, 144] width 6 height 5
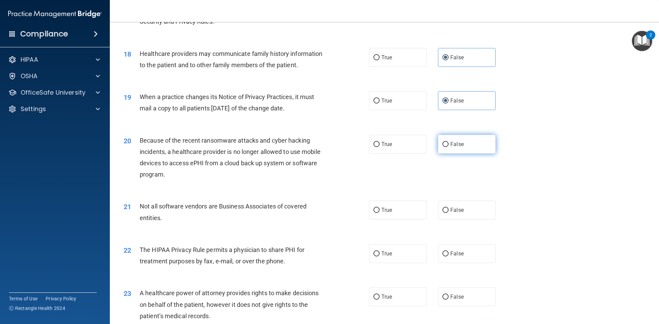
radio input "true"
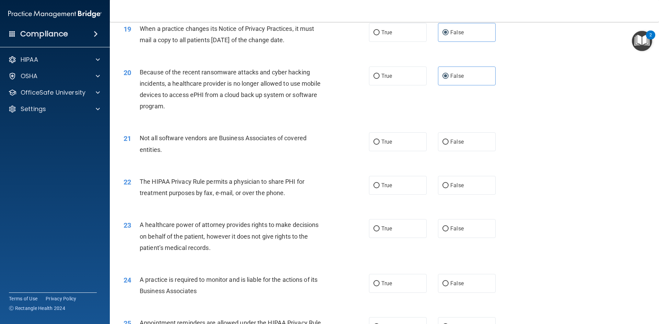
scroll to position [961, 0]
click at [415, 145] on label "True" at bounding box center [398, 141] width 58 height 19
click at [380, 145] on input "True" at bounding box center [377, 141] width 6 height 5
radio input "true"
click at [413, 187] on label "True" at bounding box center [398, 185] width 58 height 19
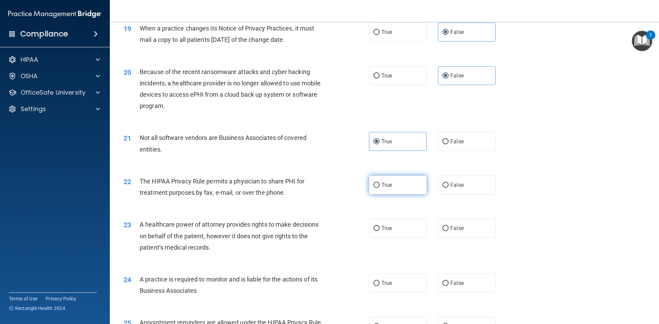
click at [380, 187] on input "True" at bounding box center [377, 185] width 6 height 5
radio input "true"
click at [456, 228] on span "False" at bounding box center [456, 228] width 13 height 7
click at [449, 228] on input "False" at bounding box center [446, 228] width 6 height 5
radio input "true"
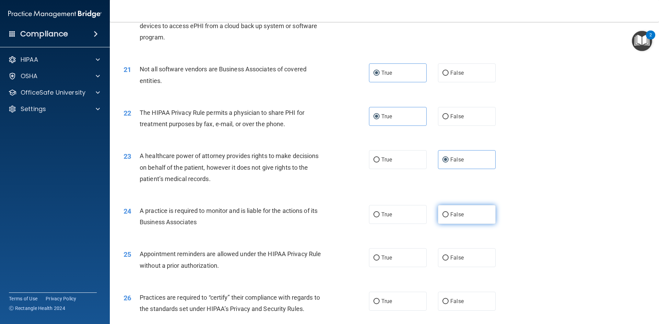
scroll to position [1064, 0]
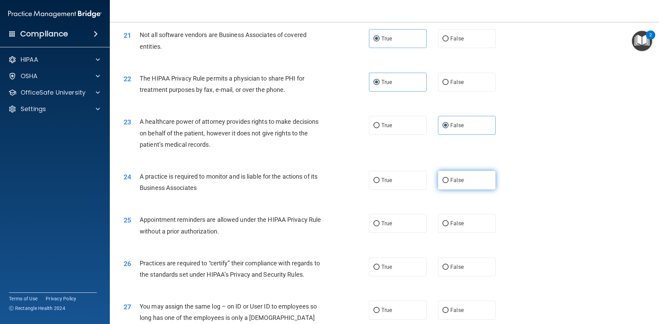
click at [450, 183] on span "False" at bounding box center [456, 180] width 13 height 7
click at [449, 183] on input "False" at bounding box center [446, 180] width 6 height 5
radio input "true"
click at [423, 224] on label "True" at bounding box center [398, 223] width 58 height 19
click at [380, 224] on input "True" at bounding box center [377, 223] width 6 height 5
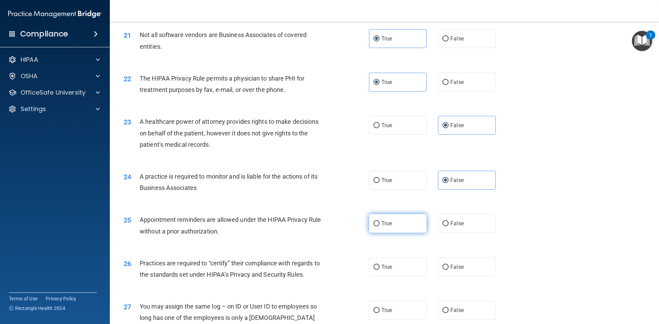
radio input "true"
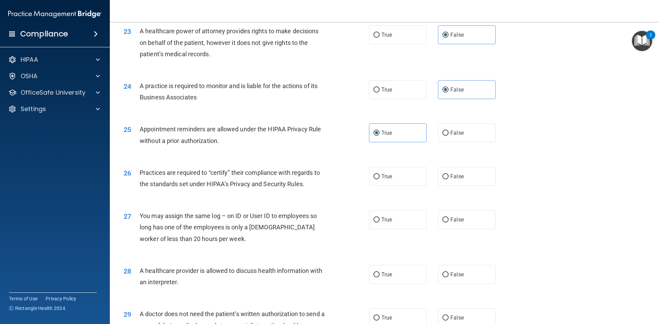
scroll to position [1167, 0]
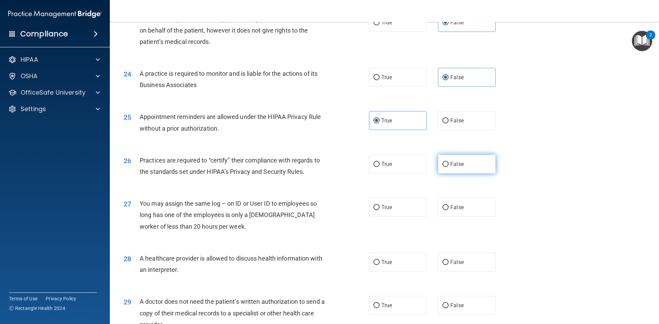
click at [487, 168] on label "False" at bounding box center [467, 164] width 58 height 19
click at [449, 167] on input "False" at bounding box center [446, 164] width 6 height 5
radio input "true"
click at [461, 206] on label "False" at bounding box center [467, 207] width 58 height 19
click at [449, 206] on input "False" at bounding box center [446, 207] width 6 height 5
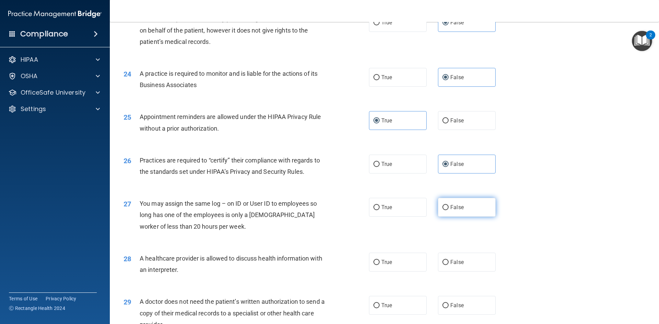
radio input "true"
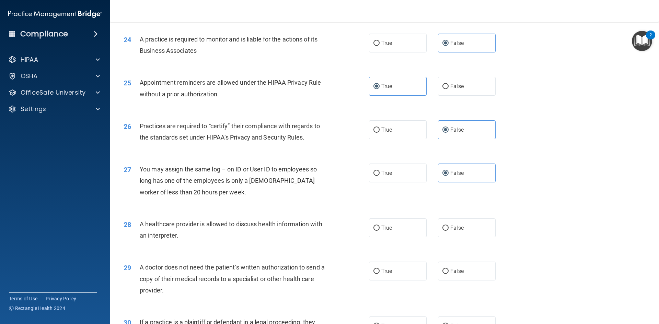
scroll to position [1236, 0]
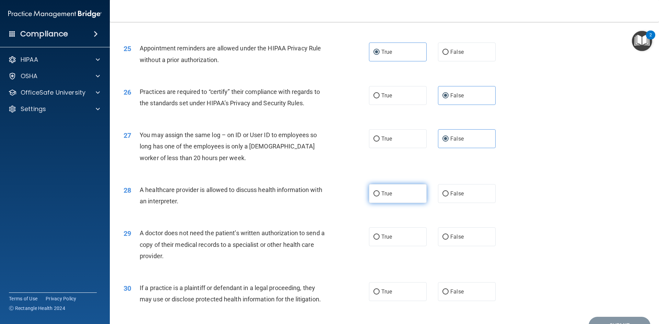
click at [405, 188] on label "True" at bounding box center [398, 193] width 58 height 19
click at [380, 192] on input "True" at bounding box center [377, 194] width 6 height 5
radio input "true"
click at [376, 233] on label "True" at bounding box center [398, 237] width 58 height 19
click at [376, 235] on input "True" at bounding box center [377, 237] width 6 height 5
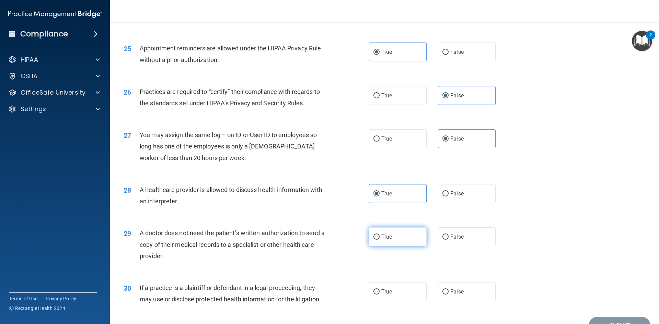
radio input "true"
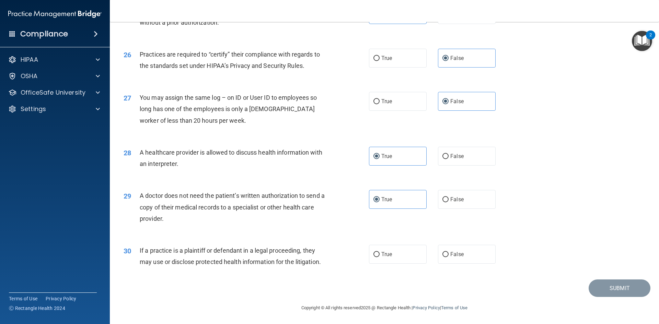
scroll to position [1274, 0]
click at [400, 250] on label "True" at bounding box center [398, 254] width 58 height 19
click at [380, 252] on input "True" at bounding box center [377, 254] width 6 height 5
radio input "true"
click at [611, 285] on button "Submit" at bounding box center [620, 288] width 62 height 18
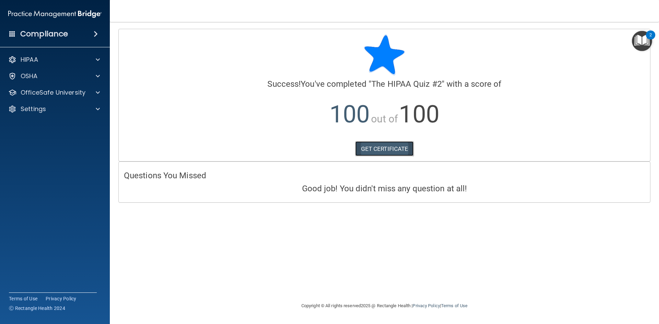
click at [391, 150] on link "GET CERTIFICATE" at bounding box center [384, 148] width 59 height 15
click at [27, 73] on p "OSHA" at bounding box center [29, 76] width 17 height 8
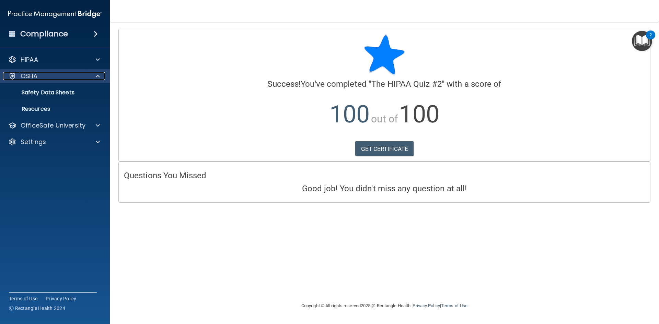
click at [27, 73] on p "OSHA" at bounding box center [29, 76] width 17 height 8
click at [16, 74] on div at bounding box center [12, 76] width 8 height 8
click at [14, 74] on div at bounding box center [12, 76] width 8 height 8
click at [12, 75] on div at bounding box center [12, 76] width 8 height 8
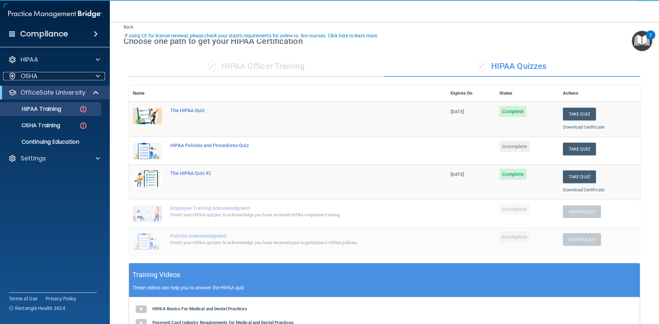
scroll to position [34, 0]
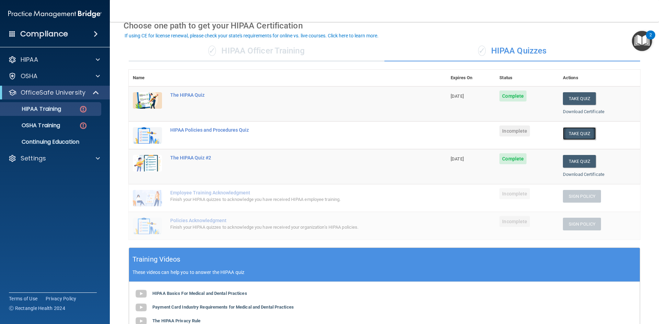
click at [584, 133] on button "Take Quiz" at bounding box center [579, 133] width 33 height 13
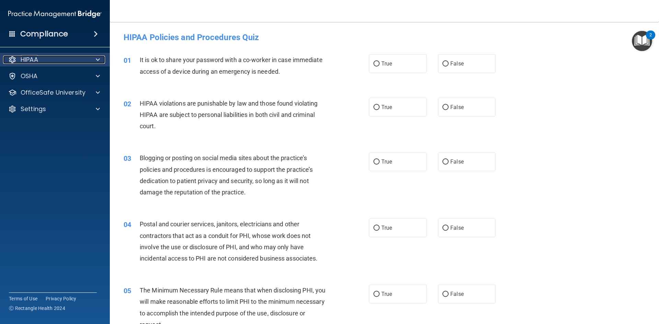
click at [61, 58] on div "HIPAA" at bounding box center [45, 60] width 85 height 8
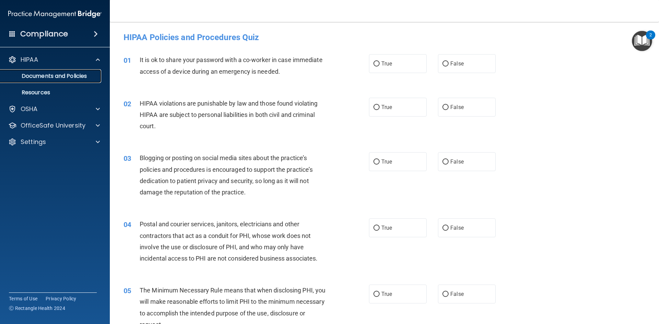
click at [71, 80] on link "Documents and Policies" at bounding box center [47, 76] width 108 height 14
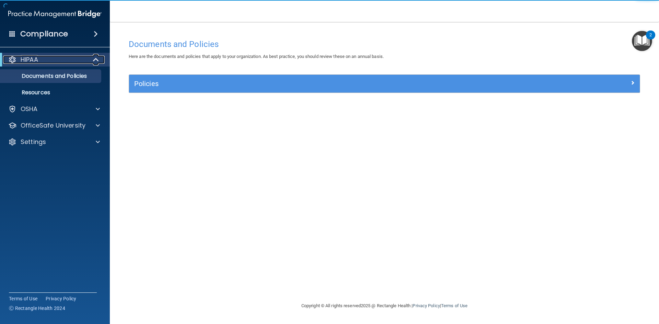
click at [19, 60] on div "HIPAA" at bounding box center [45, 60] width 85 height 8
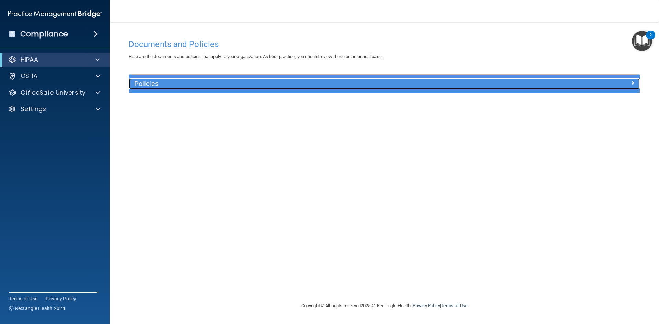
click at [140, 80] on h5 "Policies" at bounding box center [320, 84] width 373 height 8
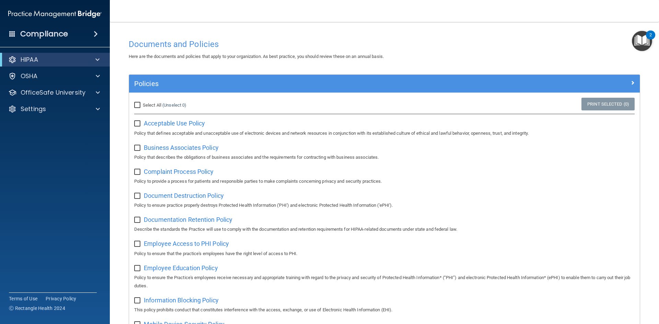
click at [157, 42] on h4 "Documents and Policies" at bounding box center [385, 44] width 512 height 9
click at [158, 45] on h4 "Documents and Policies" at bounding box center [385, 44] width 512 height 9
click at [640, 38] on img "Open Resource Center, 2 new notifications" at bounding box center [642, 41] width 20 height 20
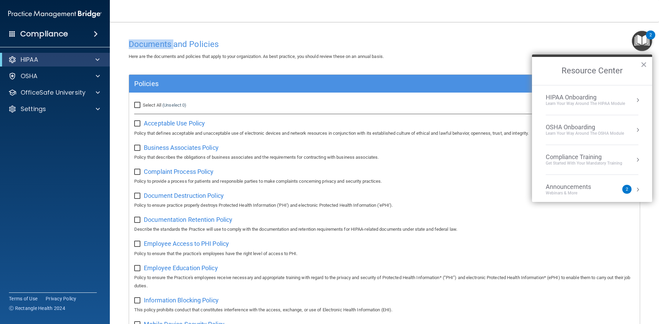
click at [648, 34] on div "2" at bounding box center [650, 35] width 9 height 9
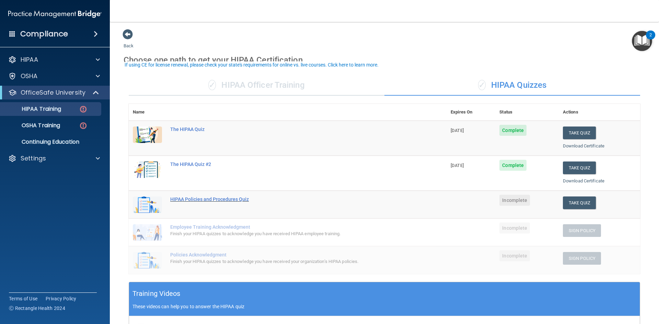
scroll to position [34, 0]
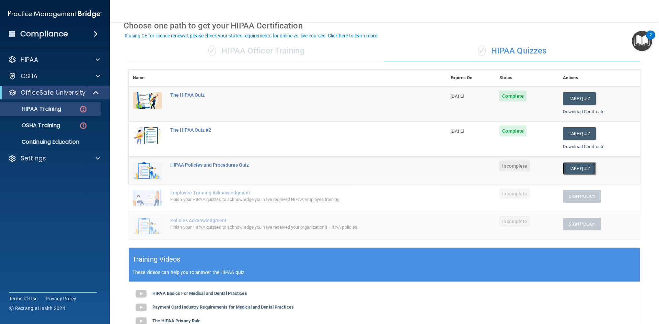
click at [585, 172] on button "Take Quiz" at bounding box center [579, 168] width 33 height 13
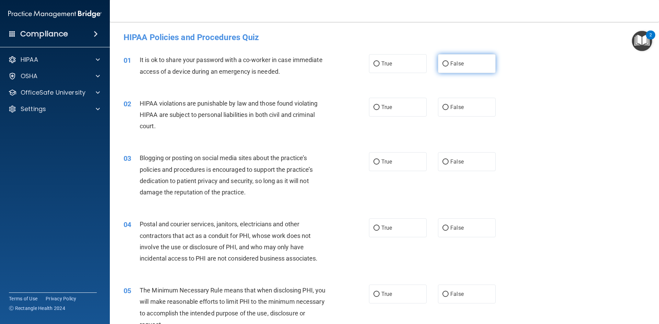
click at [452, 64] on span "False" at bounding box center [456, 63] width 13 height 7
click at [449, 64] on input "False" at bounding box center [446, 63] width 6 height 5
radio input "true"
click at [415, 112] on label "True" at bounding box center [398, 107] width 58 height 19
click at [380, 110] on input "True" at bounding box center [377, 107] width 6 height 5
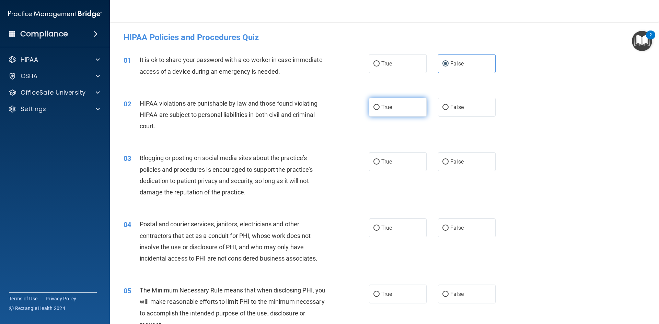
radio input "true"
click at [472, 163] on label "False" at bounding box center [467, 161] width 58 height 19
click at [449, 163] on input "False" at bounding box center [446, 162] width 6 height 5
radio input "true"
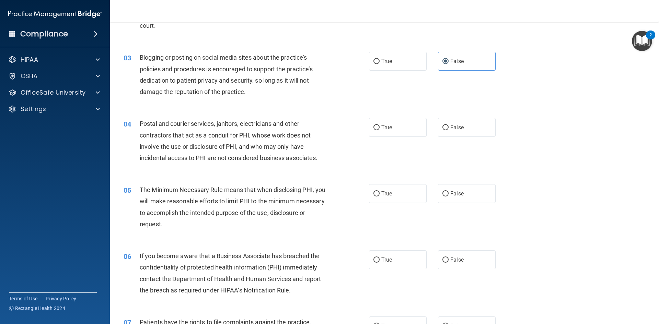
scroll to position [172, 0]
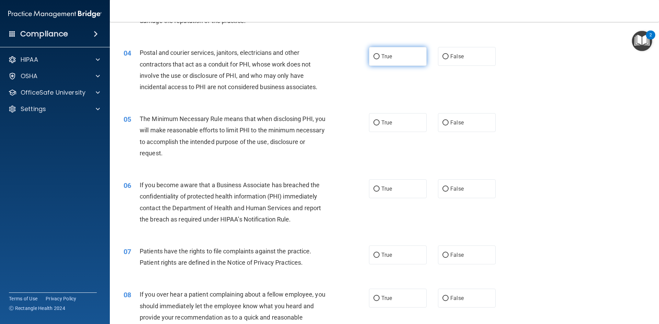
click at [394, 56] on label "True" at bounding box center [398, 56] width 58 height 19
click at [380, 56] on input "True" at bounding box center [377, 56] width 6 height 5
radio input "true"
click at [404, 130] on label "True" at bounding box center [398, 122] width 58 height 19
click at [380, 126] on input "True" at bounding box center [377, 122] width 6 height 5
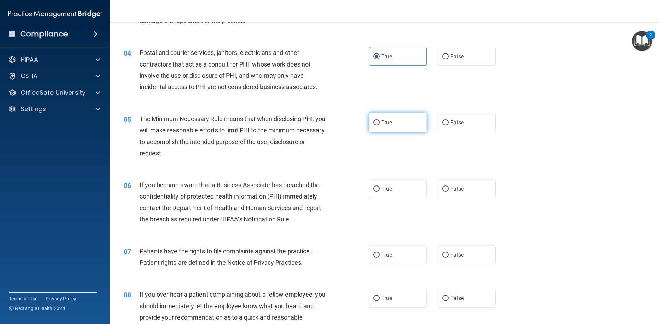
radio input "true"
click at [461, 182] on label "False" at bounding box center [467, 189] width 58 height 19
click at [449, 187] on input "False" at bounding box center [446, 189] width 6 height 5
radio input "true"
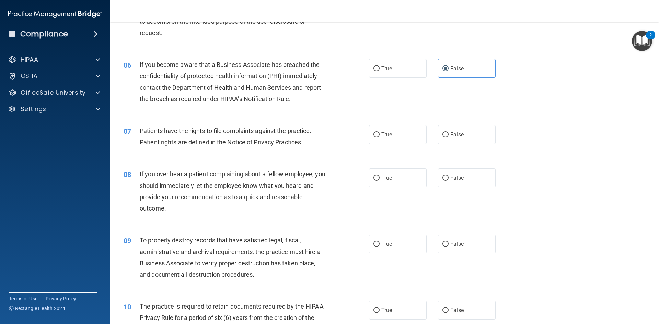
scroll to position [309, 0]
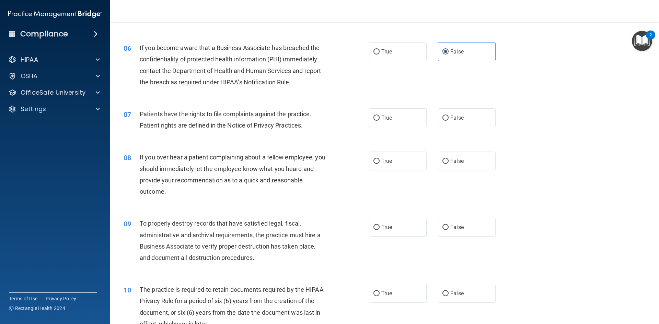
click at [399, 127] on div "07 Patients have the rights to file complaints against the practice. Patient ri…" at bounding box center [384, 121] width 532 height 43
click at [399, 119] on label "True" at bounding box center [398, 117] width 58 height 19
click at [380, 119] on input "True" at bounding box center [377, 118] width 6 height 5
radio input "true"
click at [461, 162] on label "False" at bounding box center [467, 161] width 58 height 19
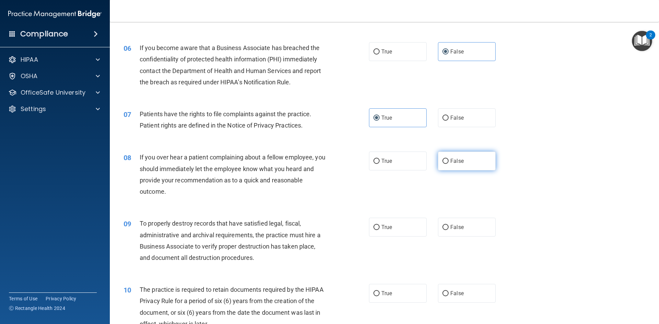
click at [449, 162] on input "False" at bounding box center [446, 161] width 6 height 5
radio input "true"
click at [465, 225] on label "False" at bounding box center [467, 227] width 58 height 19
click at [449, 225] on input "False" at bounding box center [446, 227] width 6 height 5
radio input "true"
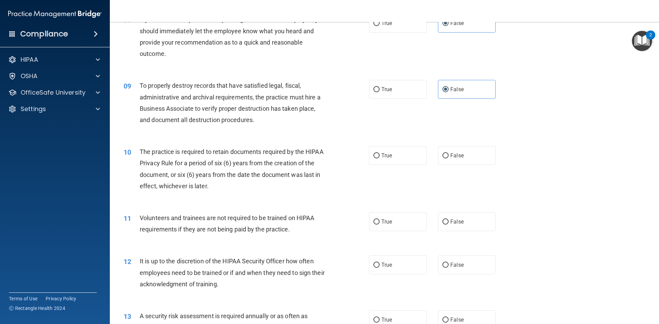
scroll to position [481, 0]
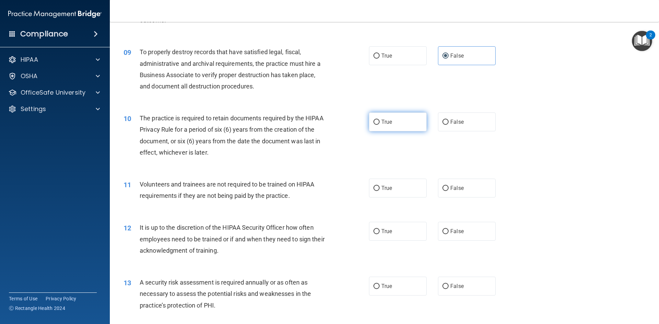
click at [400, 128] on label "True" at bounding box center [398, 122] width 58 height 19
click at [380, 125] on input "True" at bounding box center [377, 122] width 6 height 5
radio input "true"
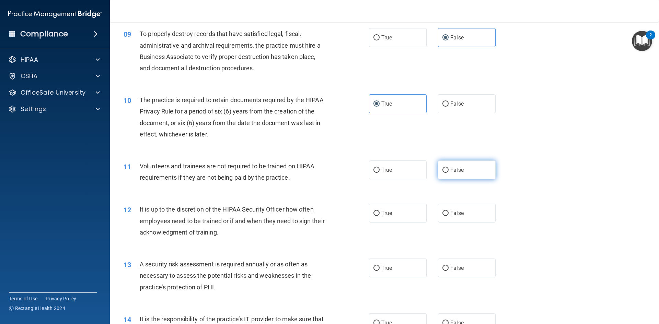
scroll to position [515, 0]
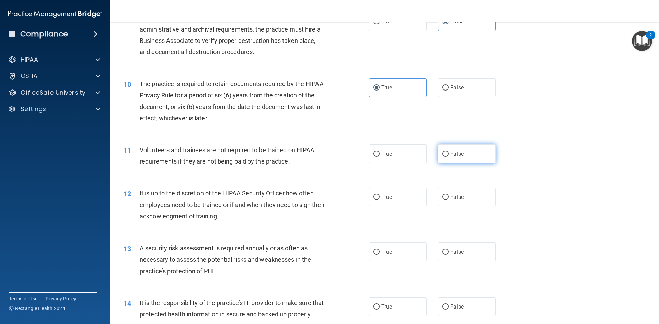
click at [491, 155] on label "False" at bounding box center [467, 154] width 58 height 19
click at [449, 155] on input "False" at bounding box center [446, 154] width 6 height 5
radio input "true"
click at [461, 198] on label "False" at bounding box center [467, 197] width 58 height 19
click at [449, 198] on input "False" at bounding box center [446, 197] width 6 height 5
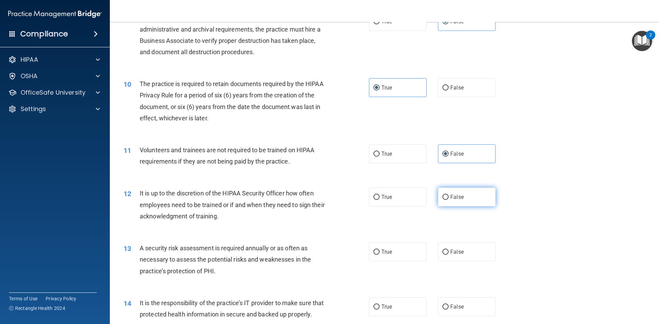
radio input "true"
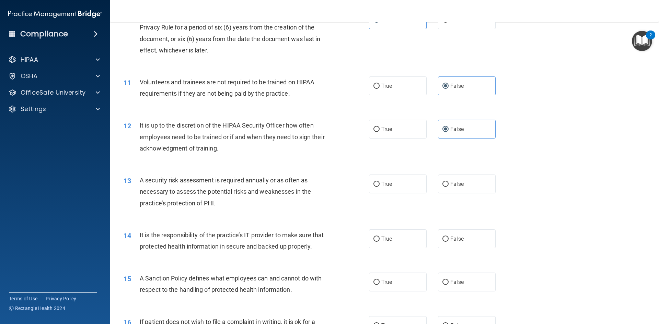
scroll to position [584, 0]
click at [399, 183] on label "True" at bounding box center [398, 183] width 58 height 19
click at [380, 183] on input "True" at bounding box center [377, 183] width 6 height 5
radio input "true"
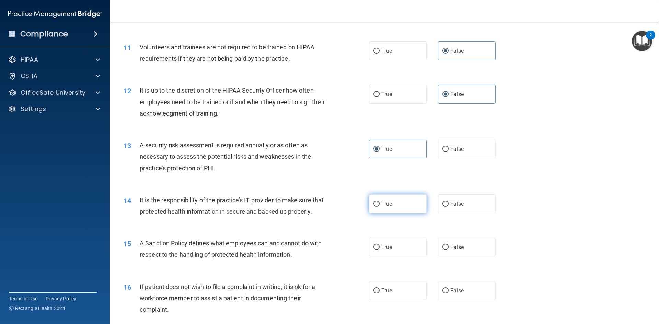
click at [410, 202] on label "True" at bounding box center [398, 204] width 58 height 19
click at [380, 202] on input "True" at bounding box center [377, 204] width 6 height 5
radio input "true"
drag, startPoint x: 470, startPoint y: 206, endPoint x: 499, endPoint y: 205, distance: 28.9
click at [470, 206] on label "False" at bounding box center [467, 204] width 58 height 19
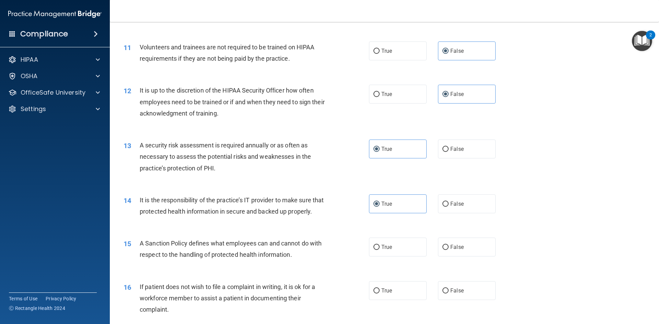
click at [449, 206] on input "False" at bounding box center [446, 204] width 6 height 5
radio input "true"
radio input "false"
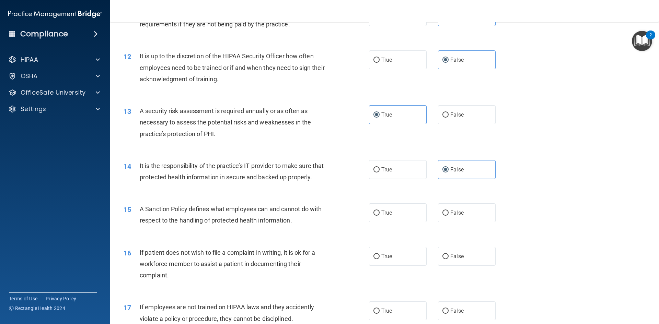
scroll to position [687, 0]
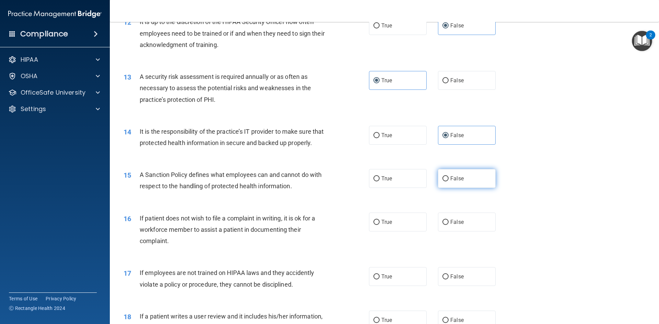
click at [456, 182] on span "False" at bounding box center [456, 178] width 13 height 7
click at [449, 182] on input "False" at bounding box center [446, 178] width 6 height 5
radio input "true"
click at [461, 232] on label "False" at bounding box center [467, 222] width 58 height 19
click at [449, 225] on input "False" at bounding box center [446, 222] width 6 height 5
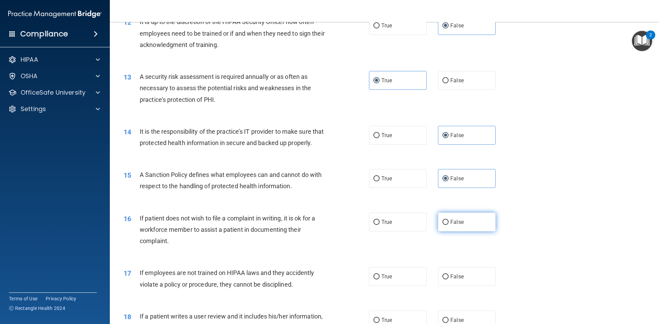
radio input "true"
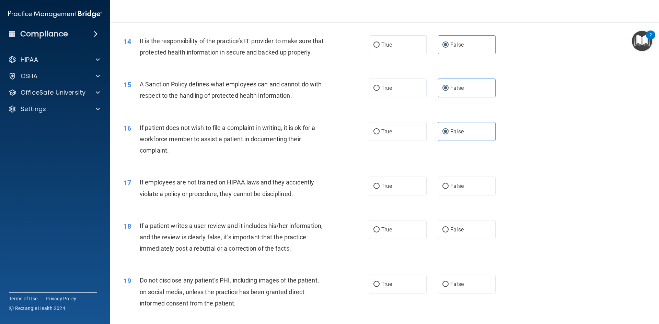
scroll to position [790, 0]
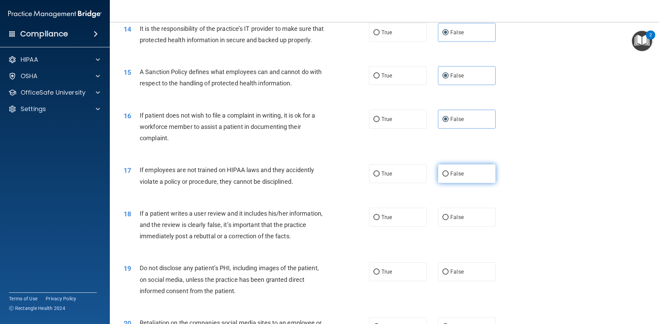
click at [473, 183] on label "False" at bounding box center [467, 173] width 58 height 19
click at [449, 177] on input "False" at bounding box center [446, 174] width 6 height 5
radio input "true"
click at [479, 227] on label "False" at bounding box center [467, 217] width 58 height 19
click at [449, 220] on input "False" at bounding box center [446, 217] width 6 height 5
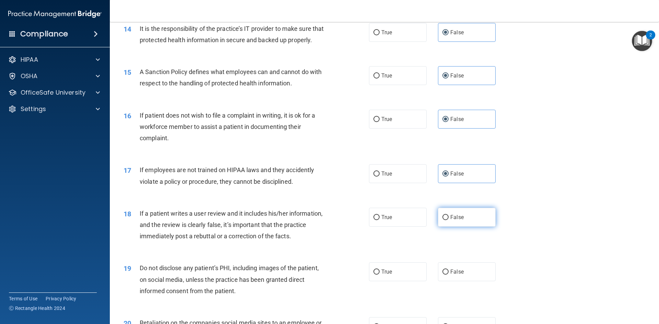
radio input "true"
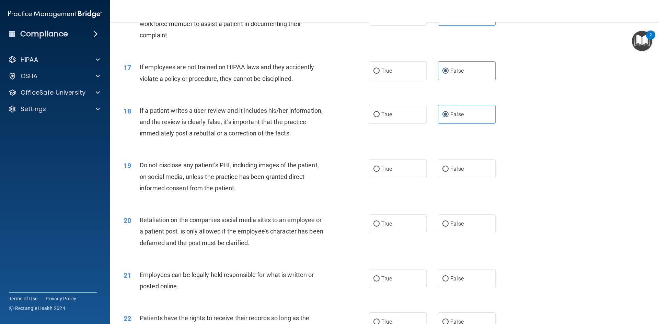
scroll to position [927, 0]
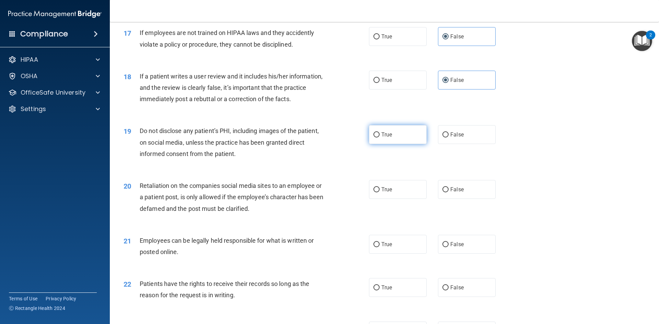
click at [416, 144] on label "True" at bounding box center [398, 134] width 58 height 19
click at [380, 138] on input "True" at bounding box center [377, 135] width 6 height 5
radio input "true"
click at [462, 199] on label "False" at bounding box center [467, 189] width 58 height 19
click at [449, 193] on input "False" at bounding box center [446, 189] width 6 height 5
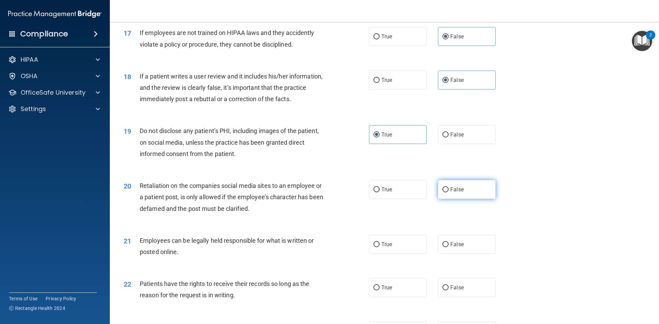
radio input "true"
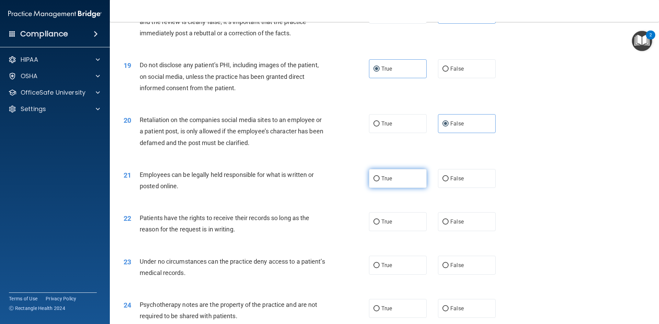
scroll to position [996, 0]
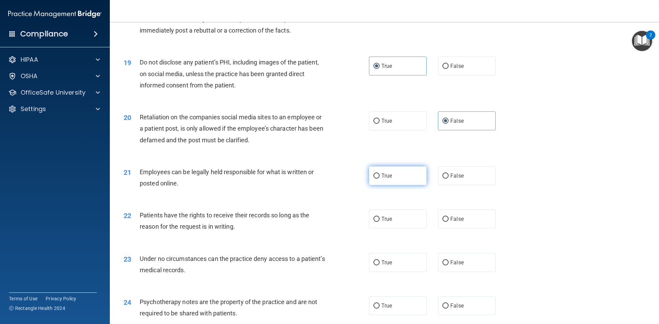
click at [401, 185] on label "True" at bounding box center [398, 175] width 58 height 19
click at [380, 179] on input "True" at bounding box center [377, 176] width 6 height 5
radio input "true"
click at [469, 229] on label "False" at bounding box center [467, 219] width 58 height 19
click at [449, 222] on input "False" at bounding box center [446, 219] width 6 height 5
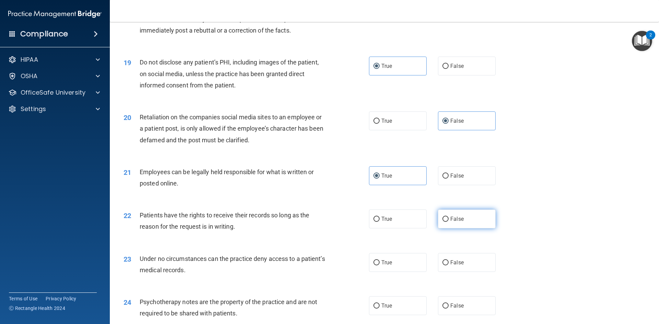
radio input "true"
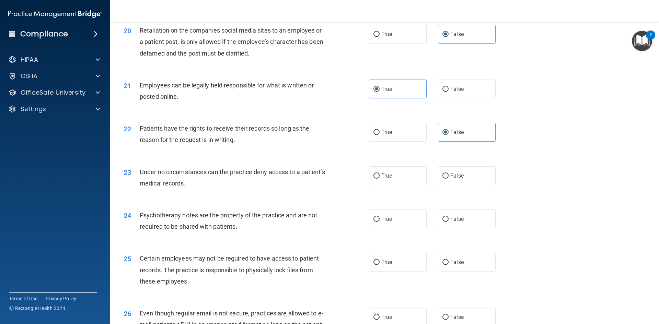
scroll to position [1099, 0]
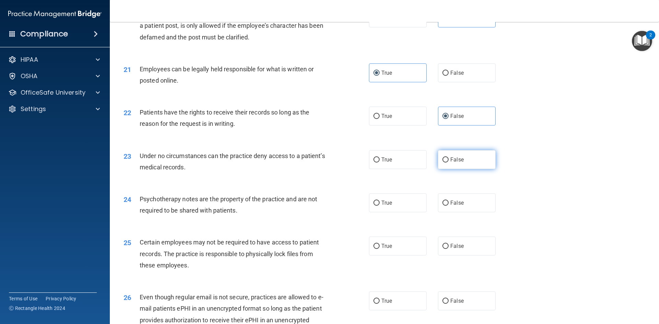
click at [465, 169] on label "False" at bounding box center [467, 159] width 58 height 19
click at [449, 163] on input "False" at bounding box center [446, 160] width 6 height 5
radio input "true"
click at [465, 213] on label "False" at bounding box center [467, 203] width 58 height 19
click at [449, 206] on input "False" at bounding box center [446, 203] width 6 height 5
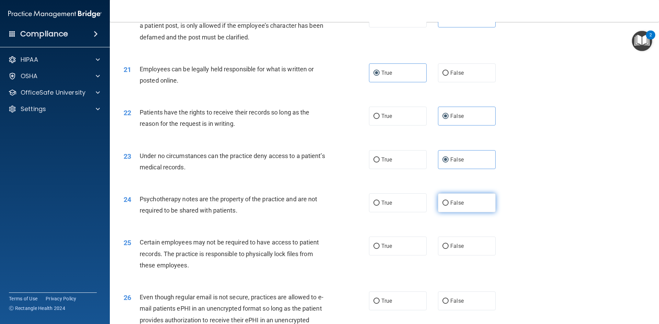
radio input "true"
click at [398, 213] on label "True" at bounding box center [398, 203] width 58 height 19
click at [380, 206] on input "True" at bounding box center [377, 203] width 6 height 5
radio input "true"
radio input "false"
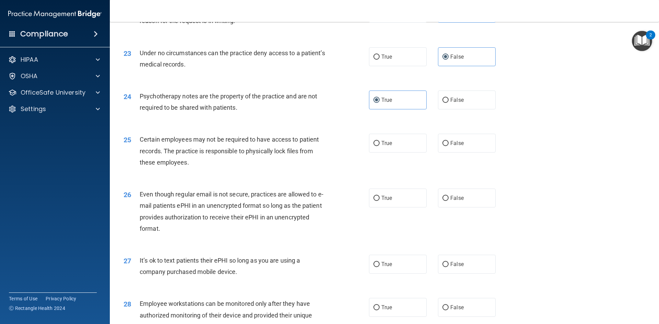
scroll to position [1236, 0]
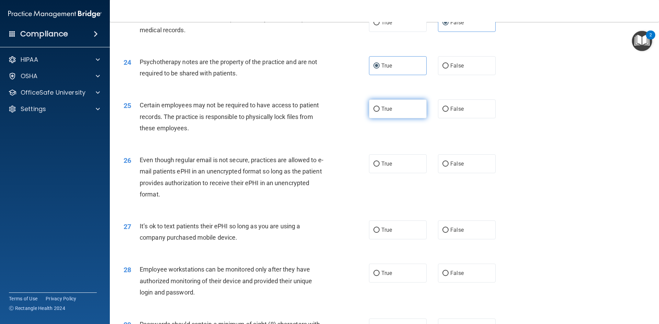
click at [392, 118] on label "True" at bounding box center [398, 109] width 58 height 19
click at [380, 112] on input "True" at bounding box center [377, 109] width 6 height 5
radio input "true"
click at [412, 171] on label "True" at bounding box center [398, 163] width 58 height 19
click at [380, 167] on input "True" at bounding box center [377, 164] width 6 height 5
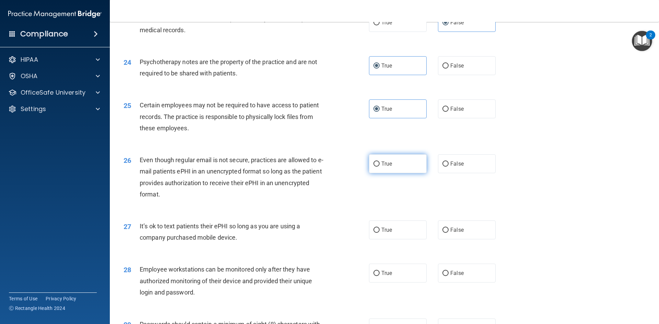
radio input "true"
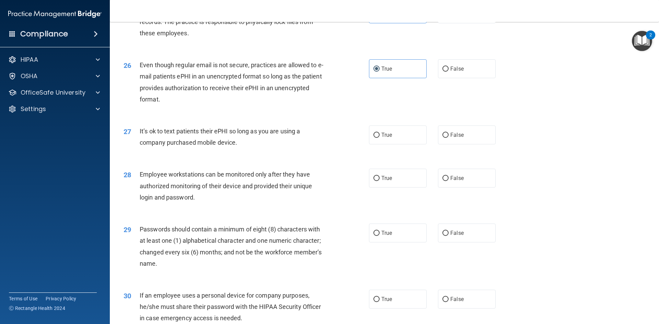
scroll to position [1339, 0]
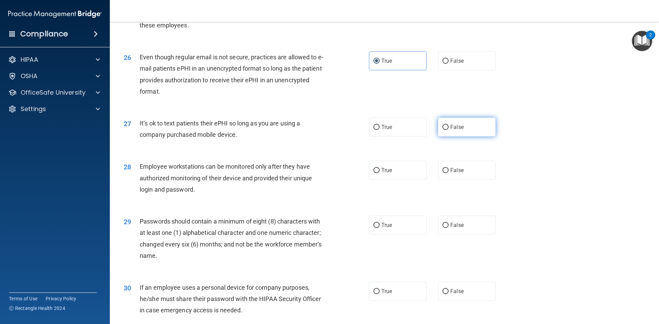
click at [484, 136] on label "False" at bounding box center [467, 127] width 58 height 19
click at [449, 130] on input "False" at bounding box center [446, 127] width 6 height 5
radio input "true"
click at [399, 180] on label "True" at bounding box center [398, 170] width 58 height 19
click at [380, 173] on input "True" at bounding box center [377, 170] width 6 height 5
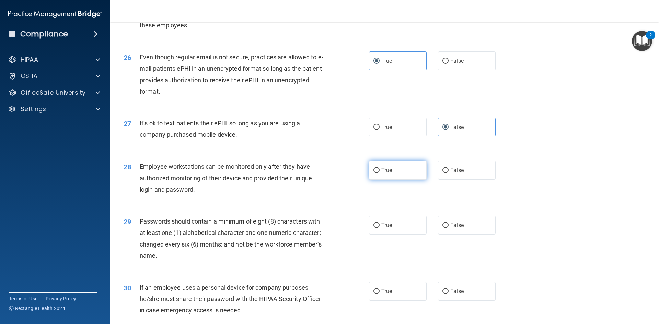
radio input "true"
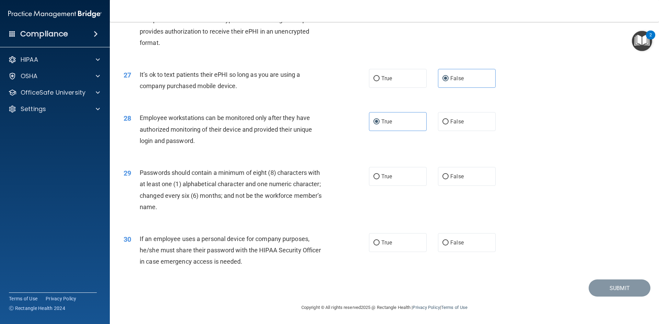
scroll to position [1399, 0]
click at [400, 179] on label "True" at bounding box center [398, 176] width 58 height 19
click at [380, 179] on input "True" at bounding box center [377, 176] width 6 height 5
radio input "true"
click at [456, 246] on label "False" at bounding box center [467, 242] width 58 height 19
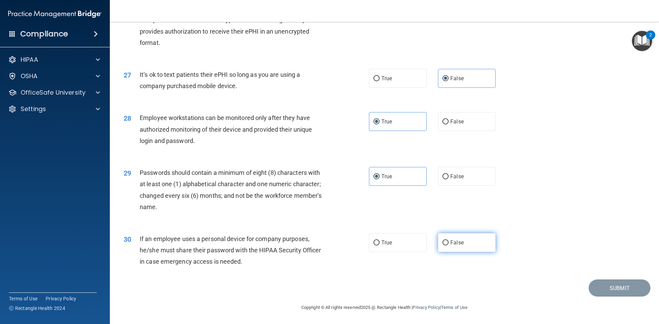
click at [449, 246] on input "False" at bounding box center [446, 243] width 6 height 5
radio input "true"
click at [608, 288] on button "Submit" at bounding box center [620, 289] width 62 height 18
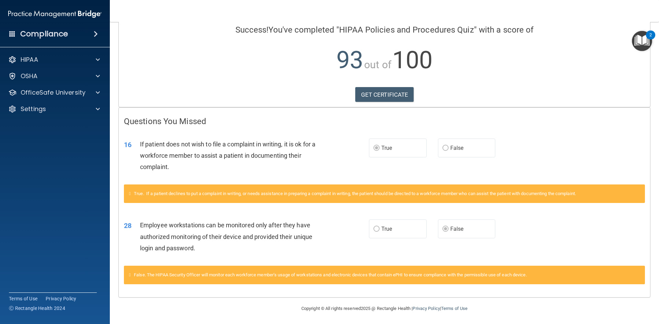
scroll to position [55, 0]
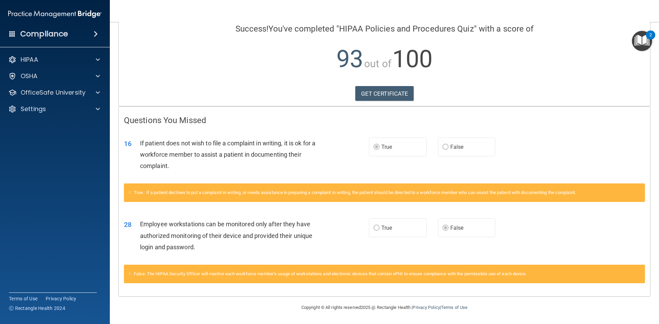
click at [131, 273] on icon at bounding box center [130, 274] width 2 height 4
drag, startPoint x: 443, startPoint y: 141, endPoint x: 453, endPoint y: 138, distance: 10.4
click at [443, 140] on label "False" at bounding box center [467, 147] width 58 height 19
click at [542, 122] on h4 "Questions You Missed" at bounding box center [384, 120] width 521 height 9
click at [373, 93] on link "GET CERTIFICATE" at bounding box center [384, 93] width 59 height 15
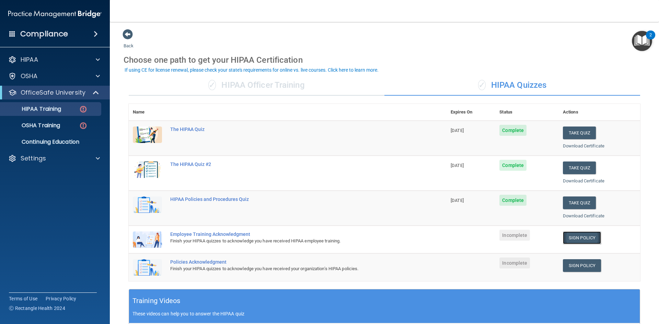
click at [578, 236] on link "Sign Policy" at bounding box center [582, 238] width 38 height 13
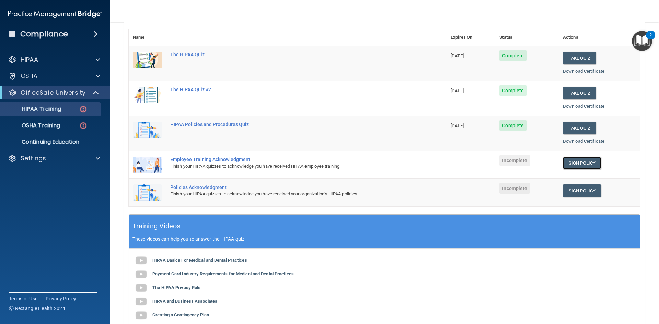
scroll to position [103, 0]
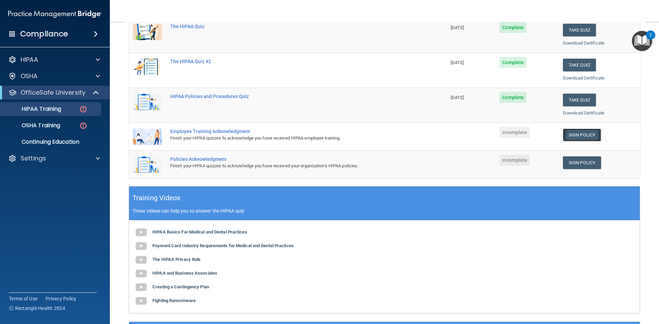
click at [576, 132] on link "Sign Policy" at bounding box center [582, 135] width 38 height 13
click at [578, 160] on link "Sign Policy" at bounding box center [582, 163] width 38 height 13
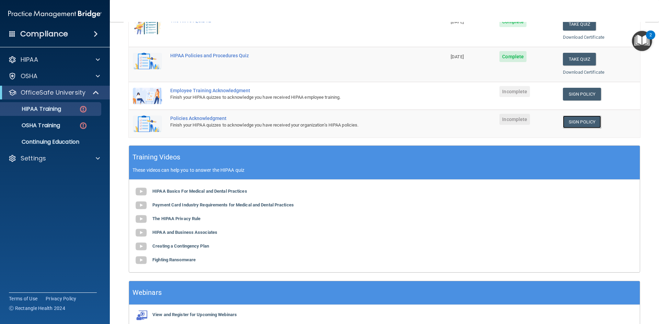
scroll to position [110, 0]
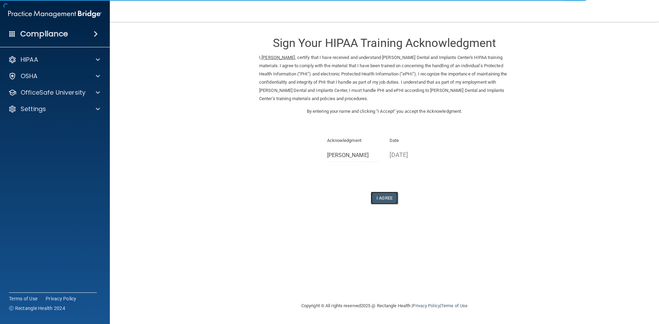
click at [381, 202] on button "I Agree" at bounding box center [384, 198] width 27 height 13
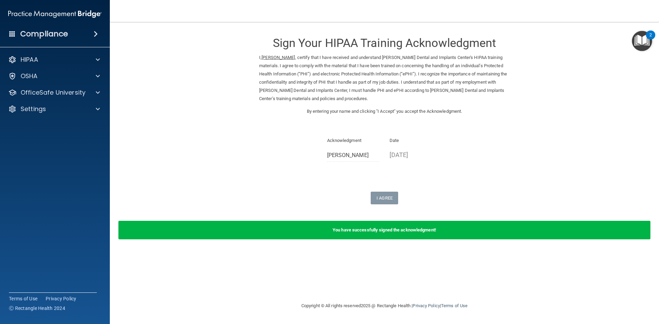
click at [495, 201] on div "I Agree" at bounding box center [384, 198] width 251 height 13
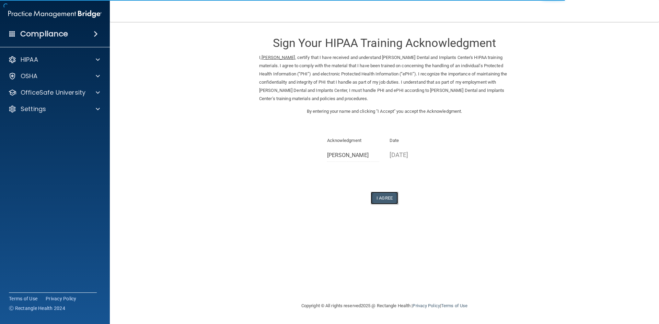
click at [388, 197] on button "I Agree" at bounding box center [384, 198] width 27 height 13
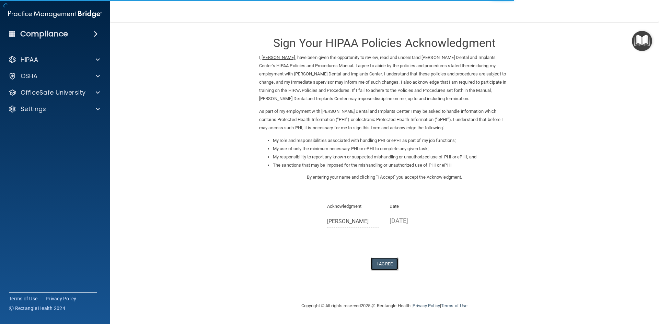
click at [386, 264] on button "I Agree" at bounding box center [384, 264] width 27 height 13
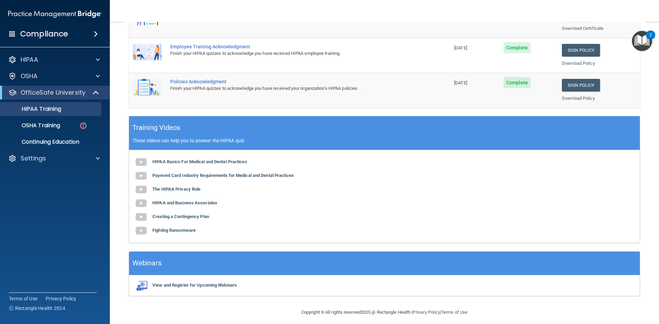
scroll to position [193, 0]
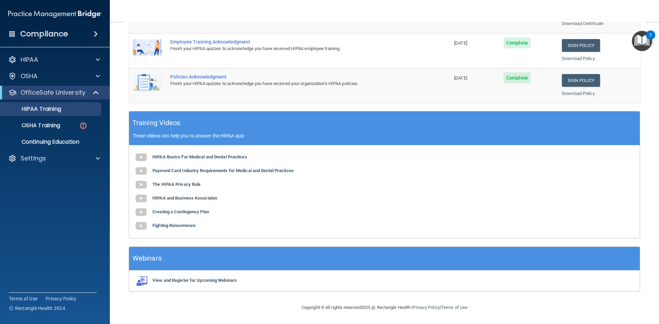
drag, startPoint x: 169, startPoint y: 123, endPoint x: 198, endPoint y: 127, distance: 29.2
click at [169, 123] on h5 "Training Videos" at bounding box center [157, 123] width 48 height 12
click at [43, 124] on p "OSHA Training" at bounding box center [32, 125] width 56 height 7
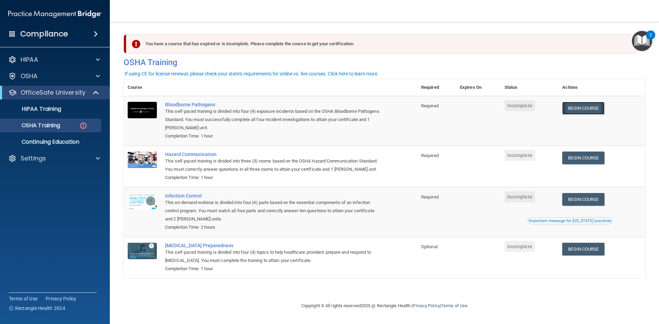
click at [588, 107] on link "Begin Course" at bounding box center [583, 108] width 42 height 13
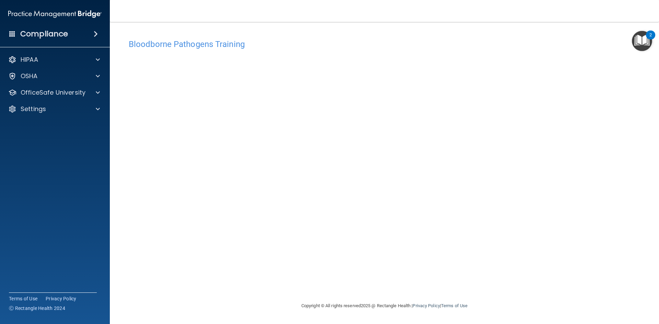
click at [508, 286] on div "Bloodborne Pathogens Training This course doesn’t expire until . Are you sure y…" at bounding box center [385, 169] width 522 height 266
drag, startPoint x: 256, startPoint y: 264, endPoint x: 352, endPoint y: 267, distance: 96.5
click at [352, 267] on div "Bloodborne Pathogens Training This course doesn’t expire until . Are you sure y…" at bounding box center [385, 169] width 522 height 266
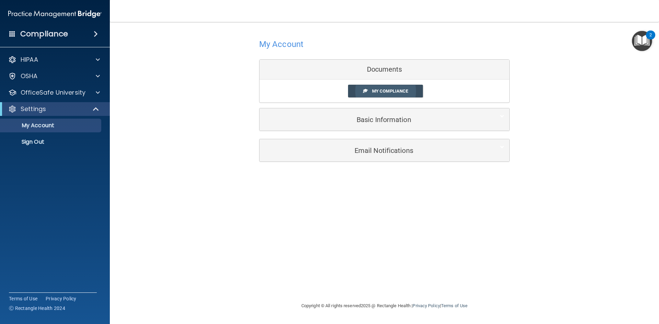
click at [412, 91] on link "My Compliance" at bounding box center [385, 91] width 75 height 13
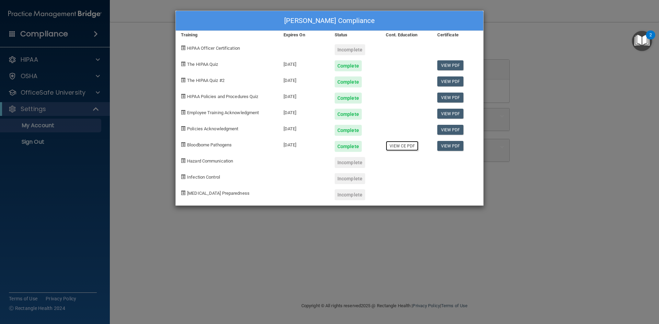
click at [399, 148] on link "View CE PDF" at bounding box center [402, 146] width 33 height 10
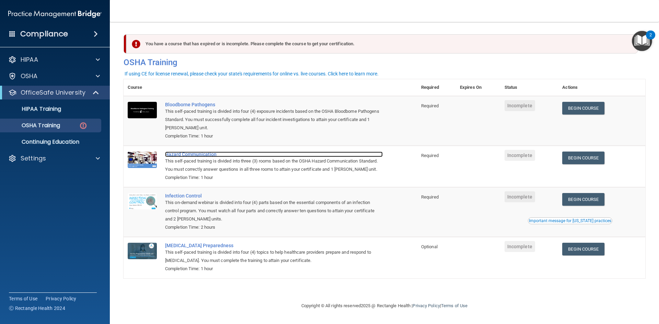
click at [188, 157] on div "Hazard Communication" at bounding box center [274, 154] width 218 height 5
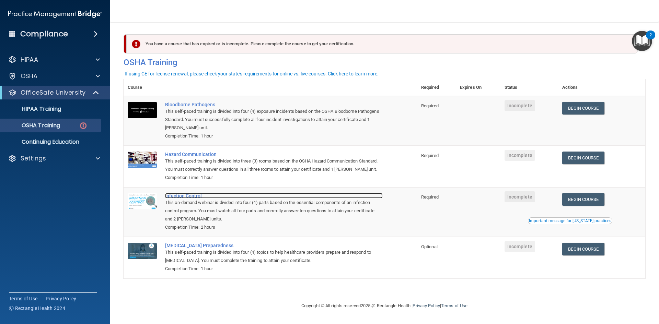
click at [188, 199] on div "Infection Control" at bounding box center [274, 195] width 218 height 5
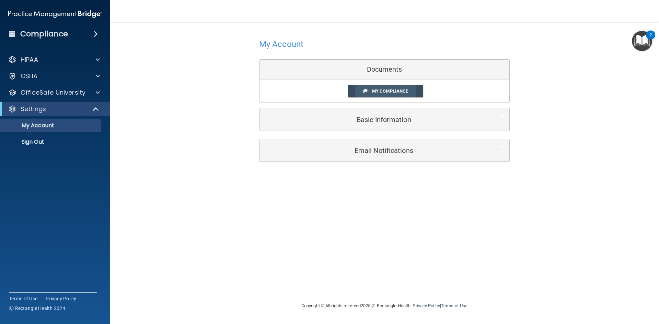
click at [382, 91] on span "My Compliance" at bounding box center [390, 91] width 36 height 5
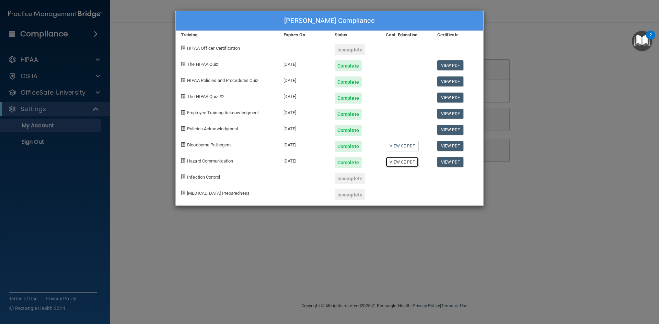
click at [410, 165] on link "View CE PDF" at bounding box center [402, 162] width 33 height 10
drag, startPoint x: 580, startPoint y: 230, endPoint x: 534, endPoint y: 216, distance: 48.2
click at [580, 229] on div "Marisol Kengin's Compliance Training Expires On Status Cont. Education Certific…" at bounding box center [329, 162] width 659 height 324
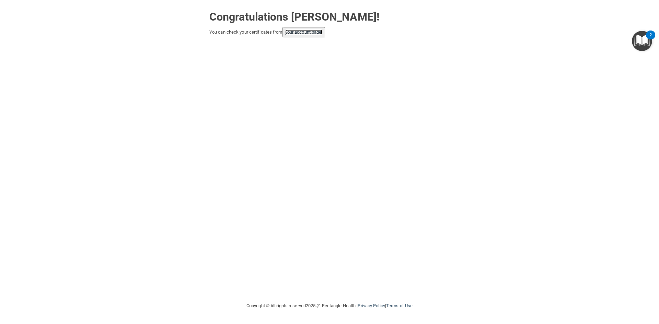
click at [303, 33] on link "your account page!" at bounding box center [303, 32] width 37 height 5
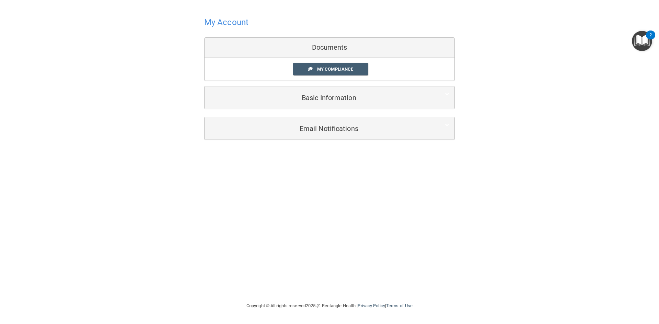
click at [346, 77] on div "My Compliance My Compliance My BAA" at bounding box center [330, 69] width 250 height 23
click at [346, 68] on span "My Compliance" at bounding box center [335, 69] width 36 height 5
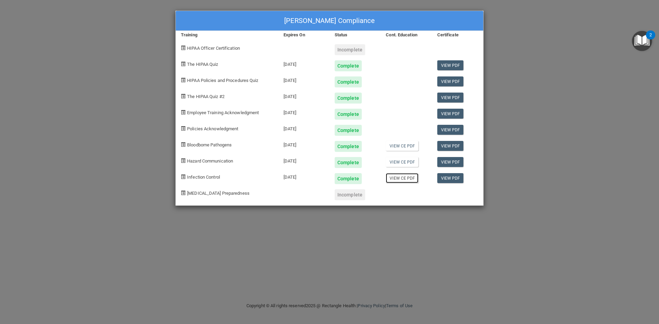
click at [411, 179] on link "View CE PDF" at bounding box center [402, 178] width 33 height 10
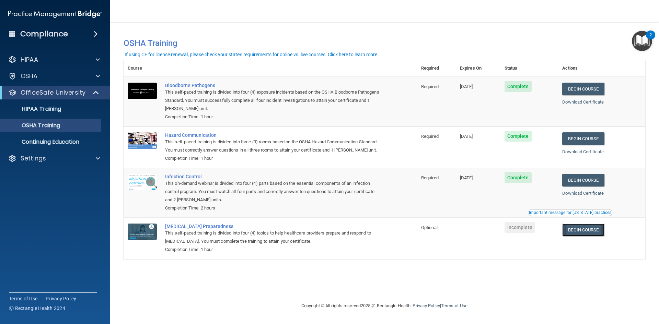
click at [594, 234] on link "Begin Course" at bounding box center [583, 230] width 42 height 13
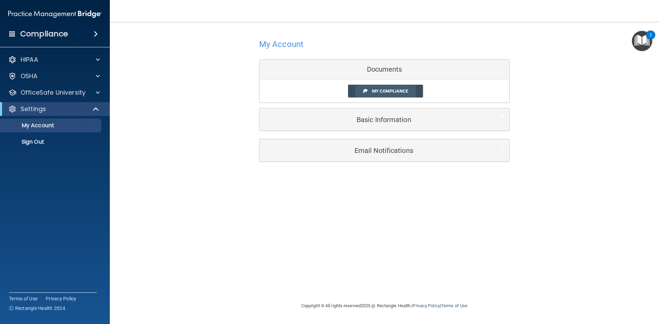
click at [388, 96] on link "My Compliance" at bounding box center [385, 91] width 75 height 13
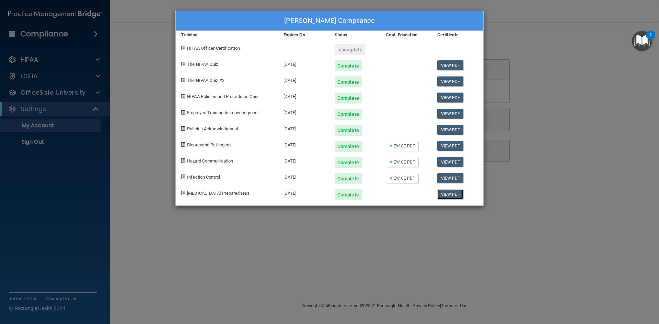
click at [461, 196] on link "View PDF" at bounding box center [450, 194] width 26 height 10
click at [455, 180] on link "View PDF" at bounding box center [450, 178] width 26 height 10
click at [455, 162] on link "View PDF" at bounding box center [450, 162] width 26 height 10
click at [453, 146] on link "View PDF" at bounding box center [450, 146] width 26 height 10
click at [446, 129] on link "View PDF" at bounding box center [450, 130] width 26 height 10
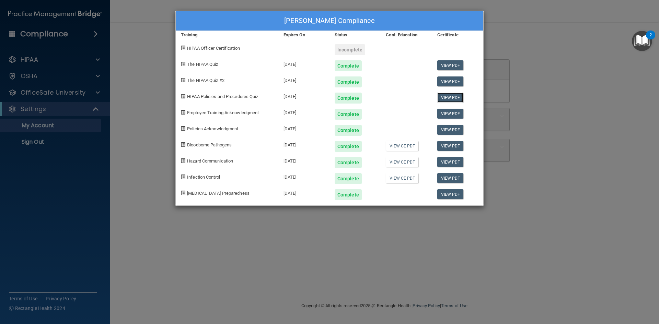
click at [448, 95] on link "View PDF" at bounding box center [450, 98] width 26 height 10
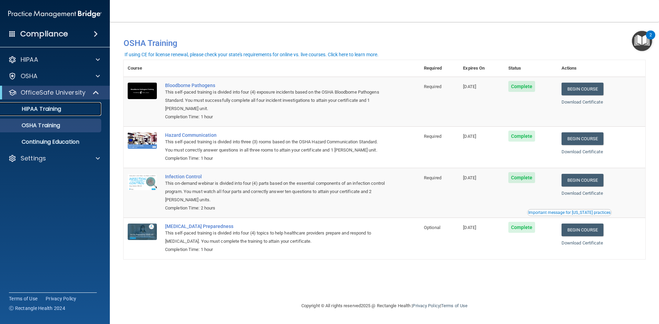
click at [48, 111] on p "HIPAA Training" at bounding box center [32, 109] width 57 height 7
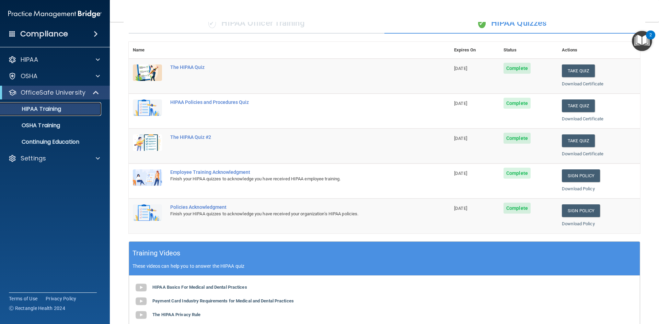
scroll to position [21, 0]
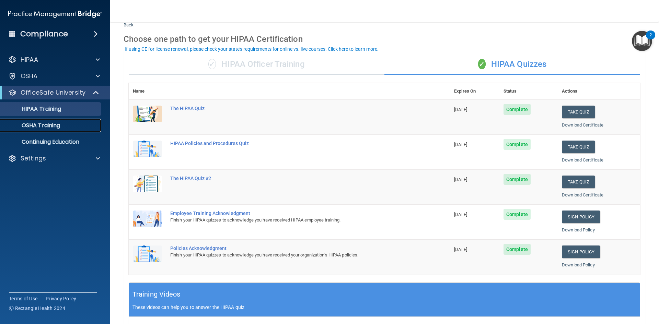
click at [39, 126] on p "OSHA Training" at bounding box center [32, 125] width 56 height 7
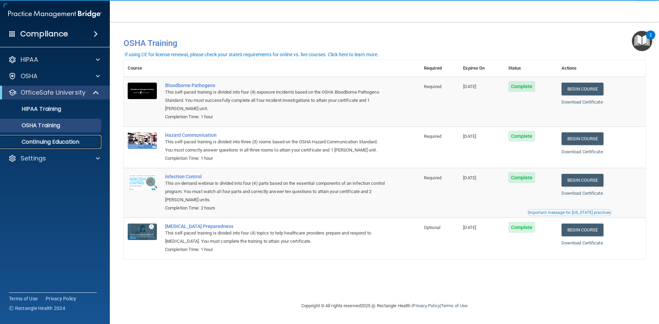
click at [47, 140] on p "Continuing Education" at bounding box center [51, 142] width 94 height 7
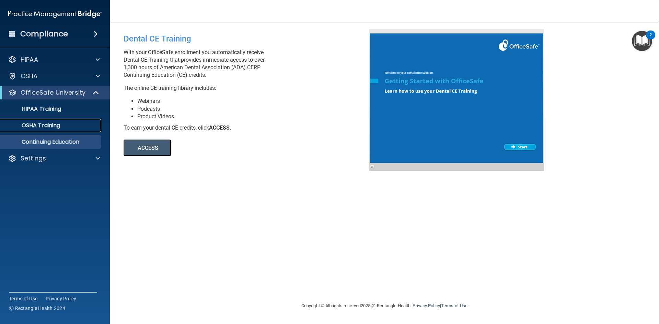
click at [44, 130] on link "OSHA Training" at bounding box center [47, 126] width 108 height 14
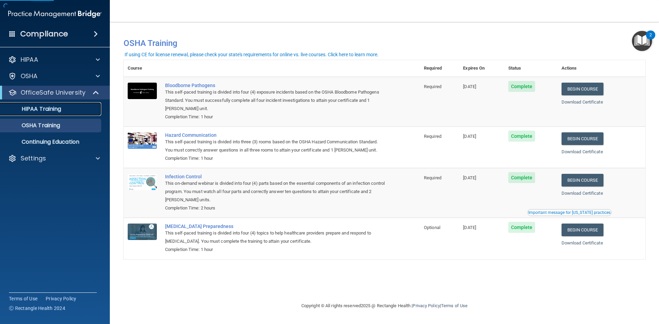
click at [44, 113] on p "HIPAA Training" at bounding box center [32, 109] width 57 height 7
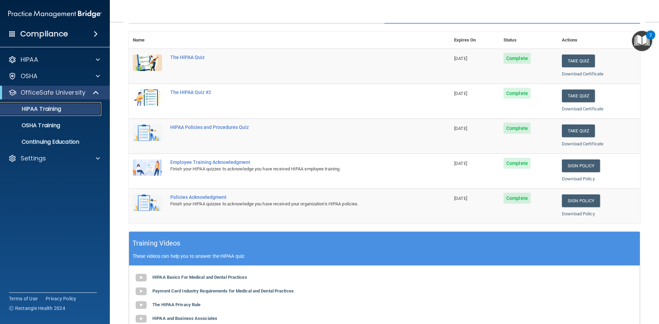
scroll to position [55, 0]
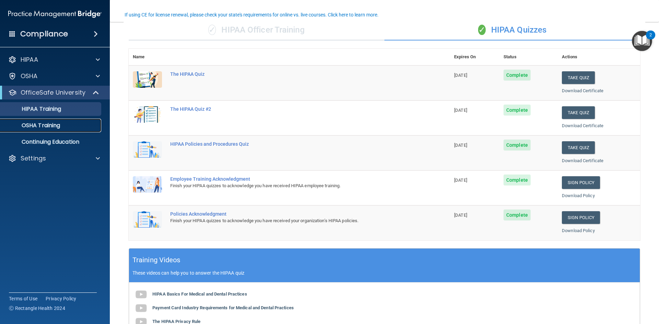
click at [42, 124] on p "OSHA Training" at bounding box center [32, 125] width 56 height 7
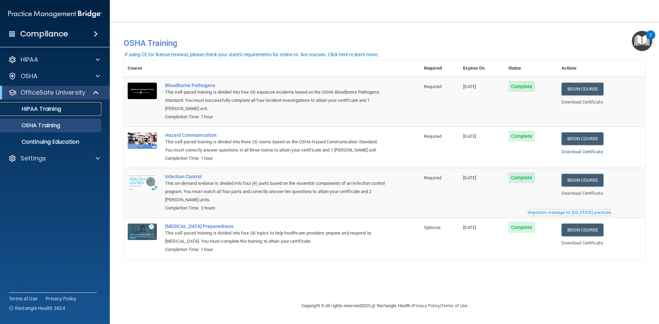
click at [27, 108] on p "HIPAA Training" at bounding box center [32, 109] width 57 height 7
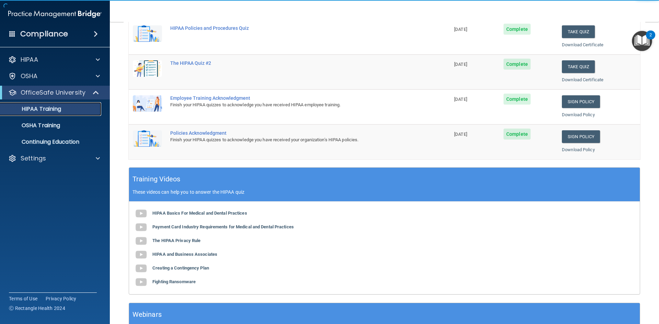
scroll to position [137, 0]
